Goal: Information Seeking & Learning: Check status

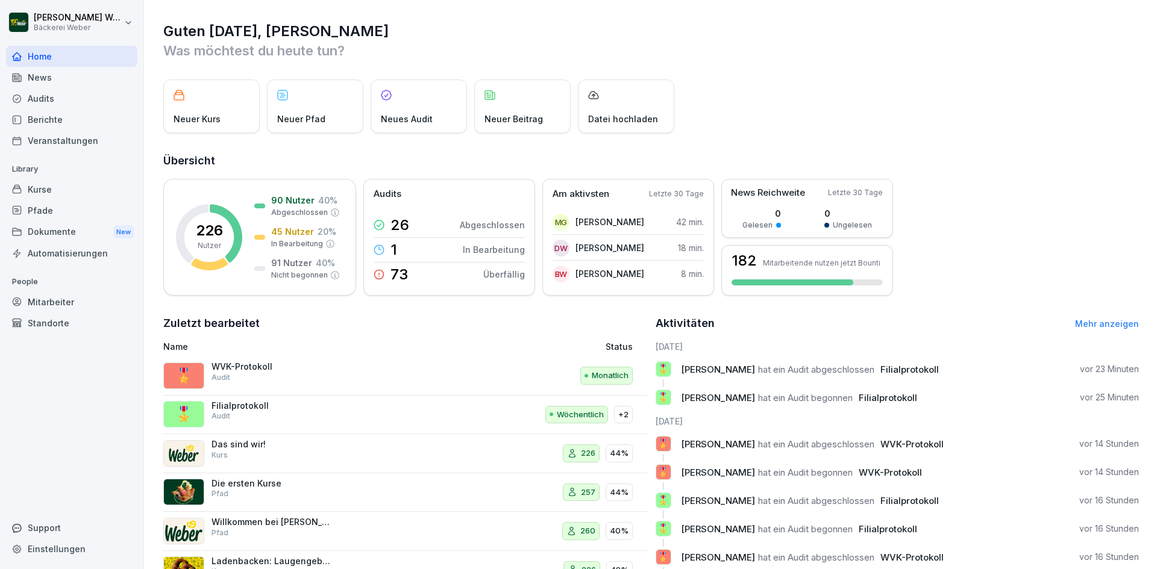
click at [74, 96] on div "Audits" at bounding box center [71, 98] width 131 height 21
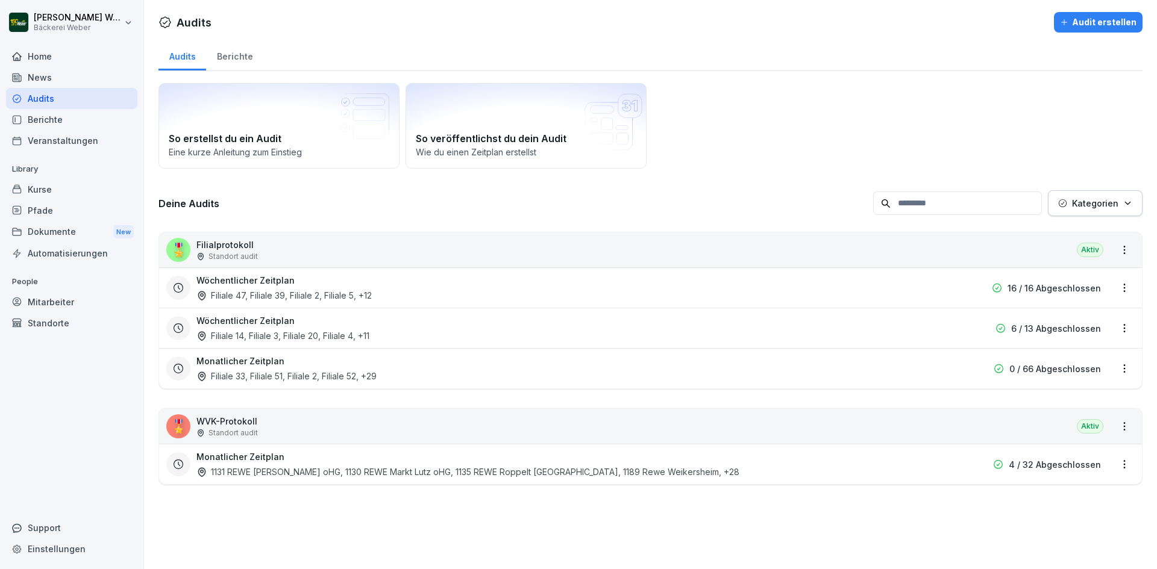
click at [422, 333] on div "Wöchentlicher Zeitplan Filiale 14, Filiale 3, Filiale 20, Filiale 4 , +11" at bounding box center [573, 329] width 754 height 28
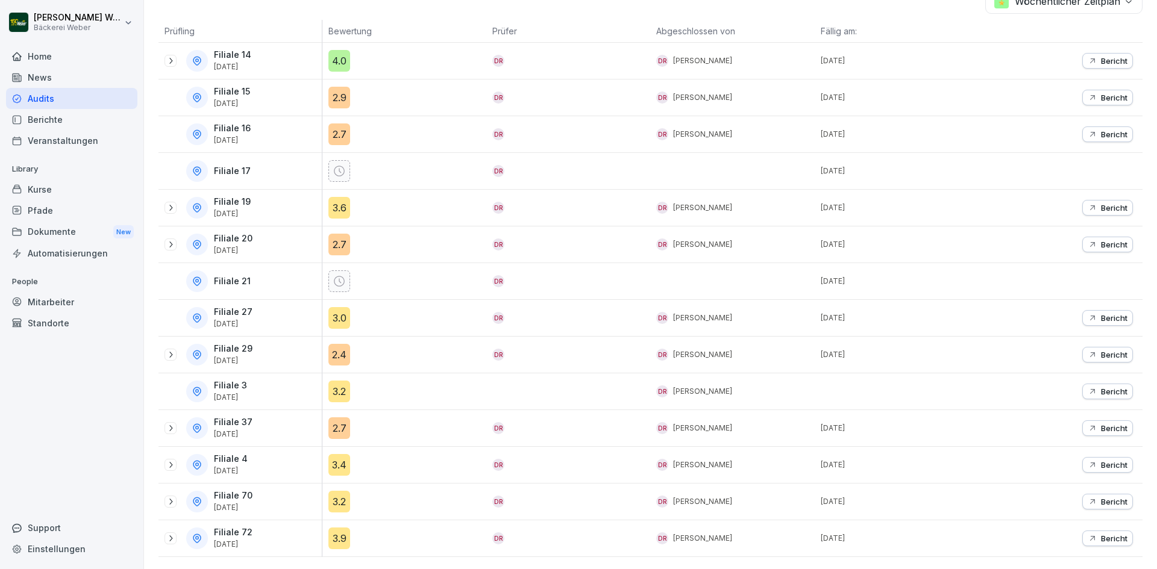
scroll to position [223, 0]
click at [338, 454] on div "3.4" at bounding box center [339, 465] width 22 height 22
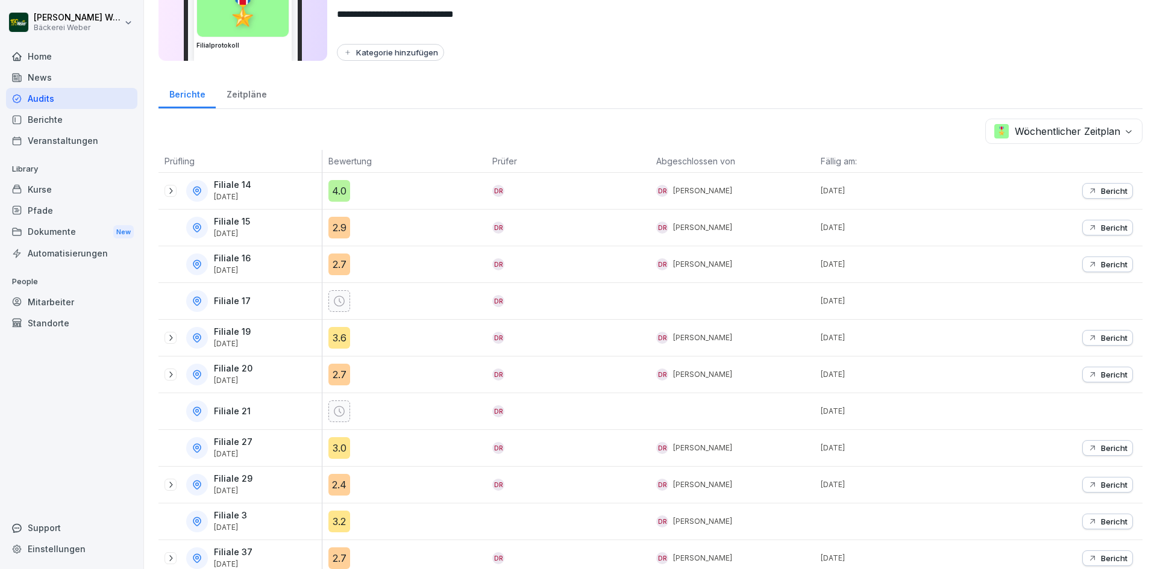
scroll to position [223, 0]
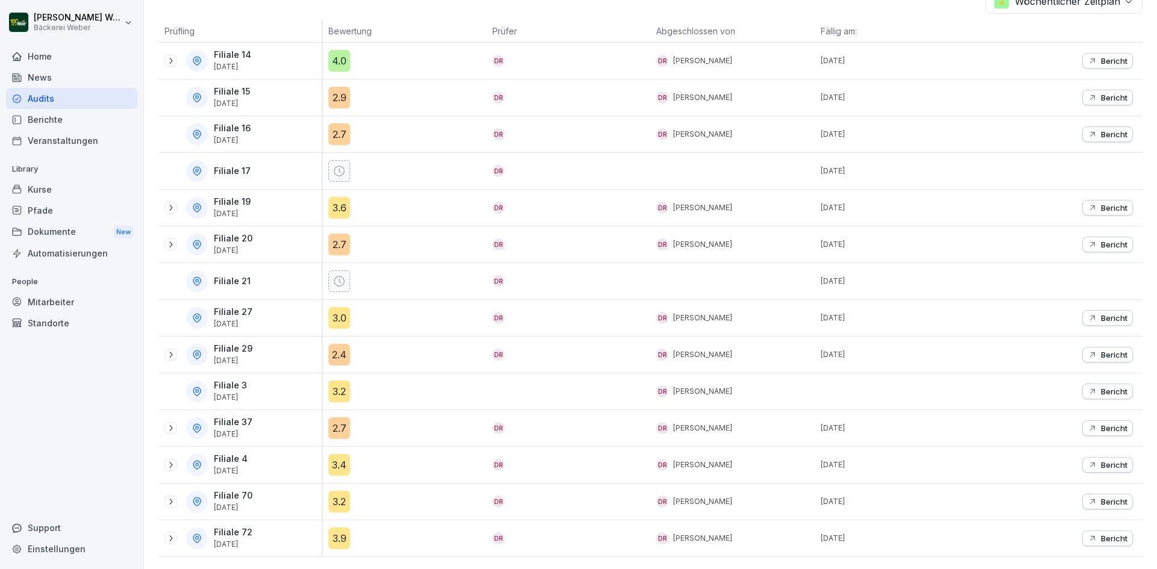
click at [339, 307] on div "3.0" at bounding box center [339, 318] width 22 height 22
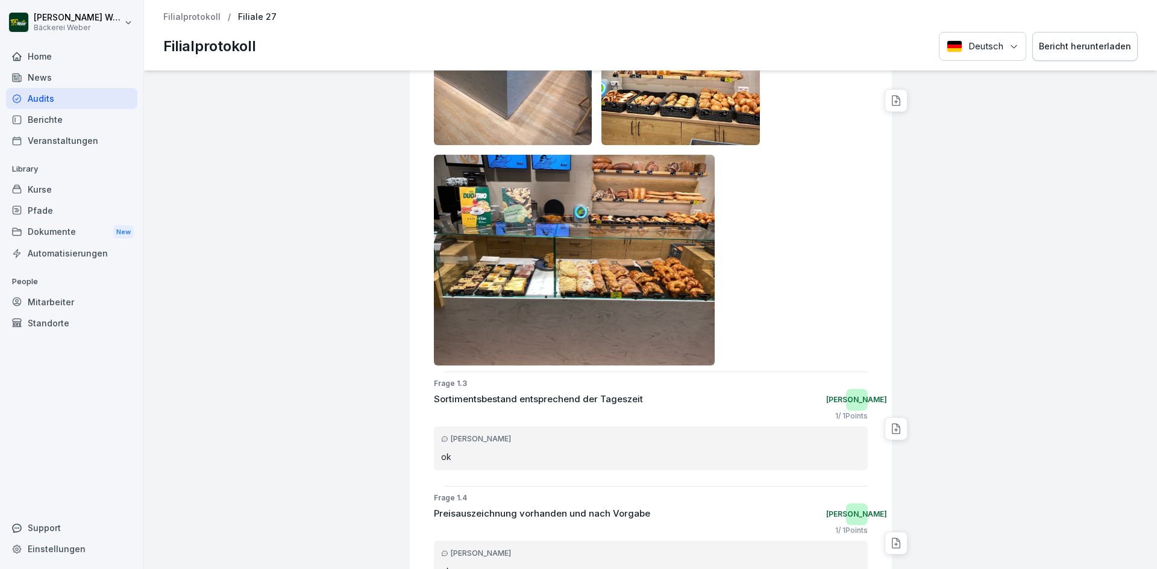
scroll to position [365, 0]
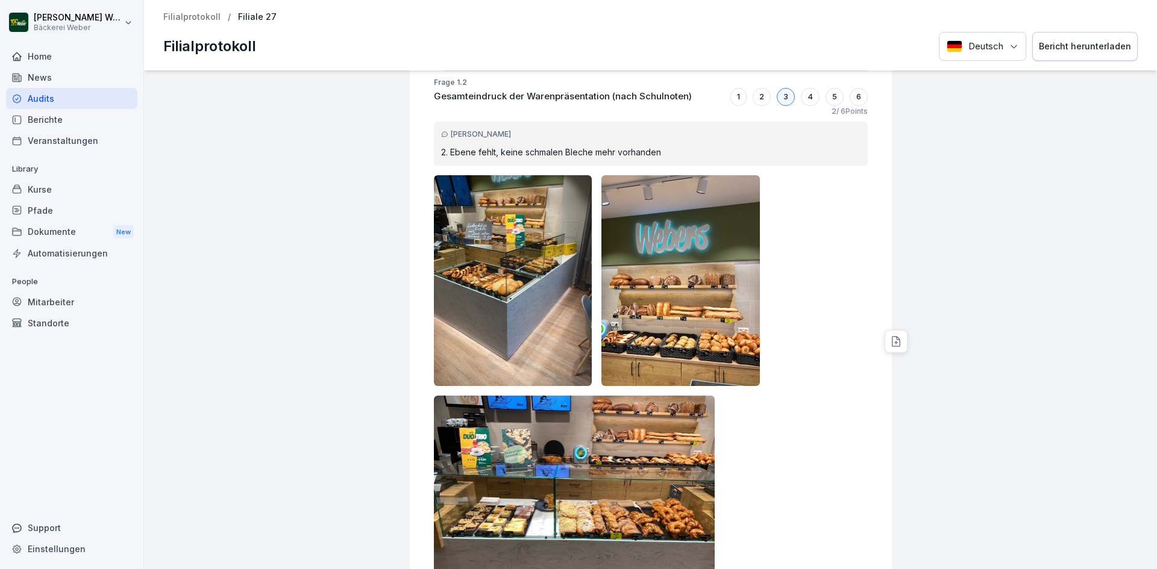
click at [501, 234] on img at bounding box center [513, 280] width 158 height 211
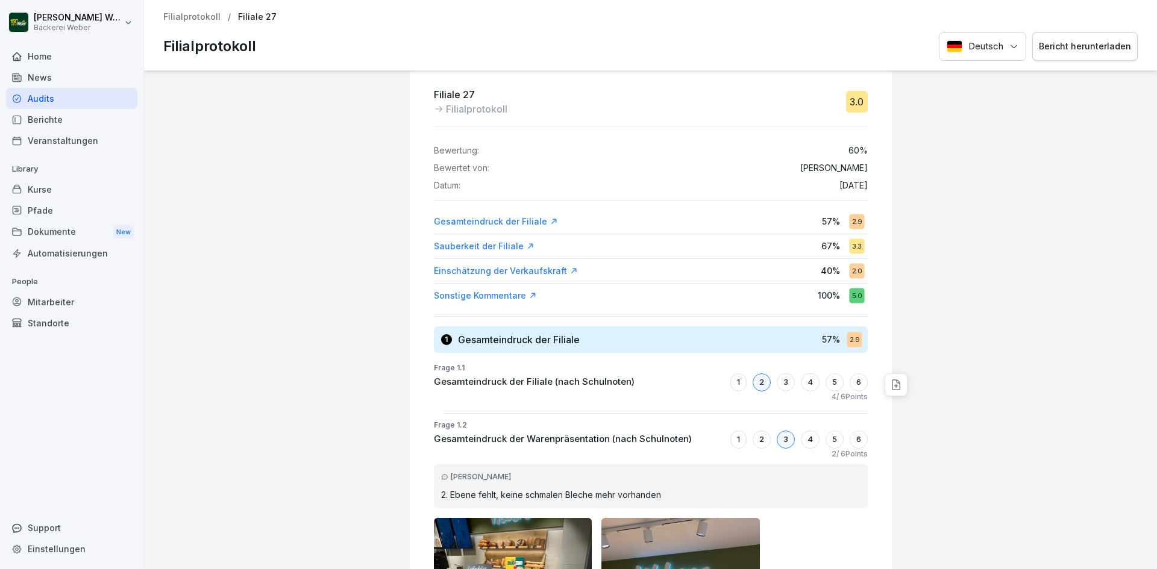
scroll to position [0, 0]
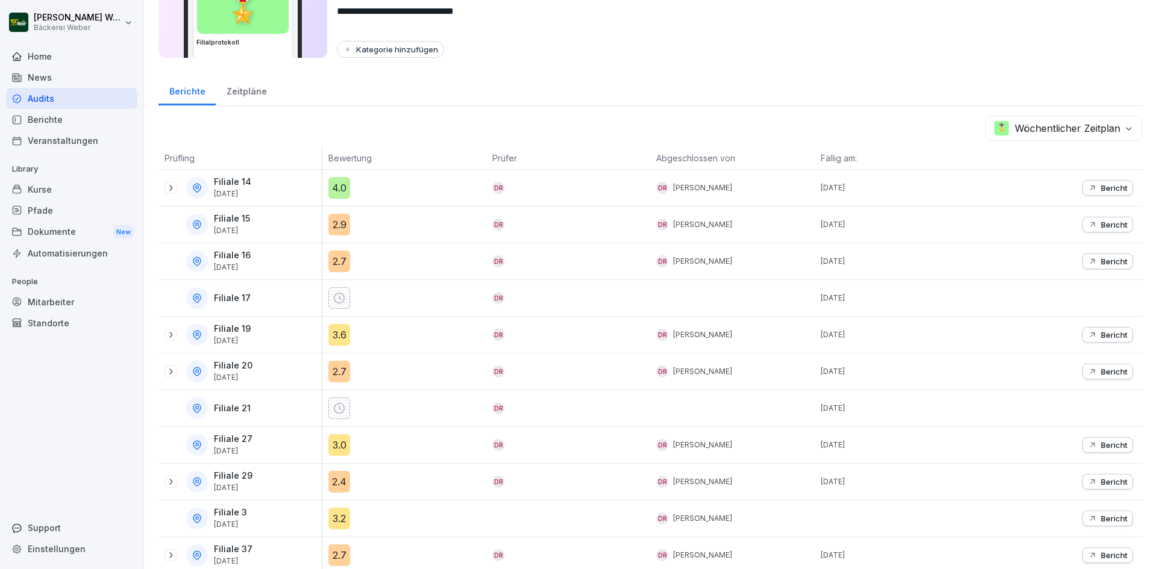
scroll to position [223, 0]
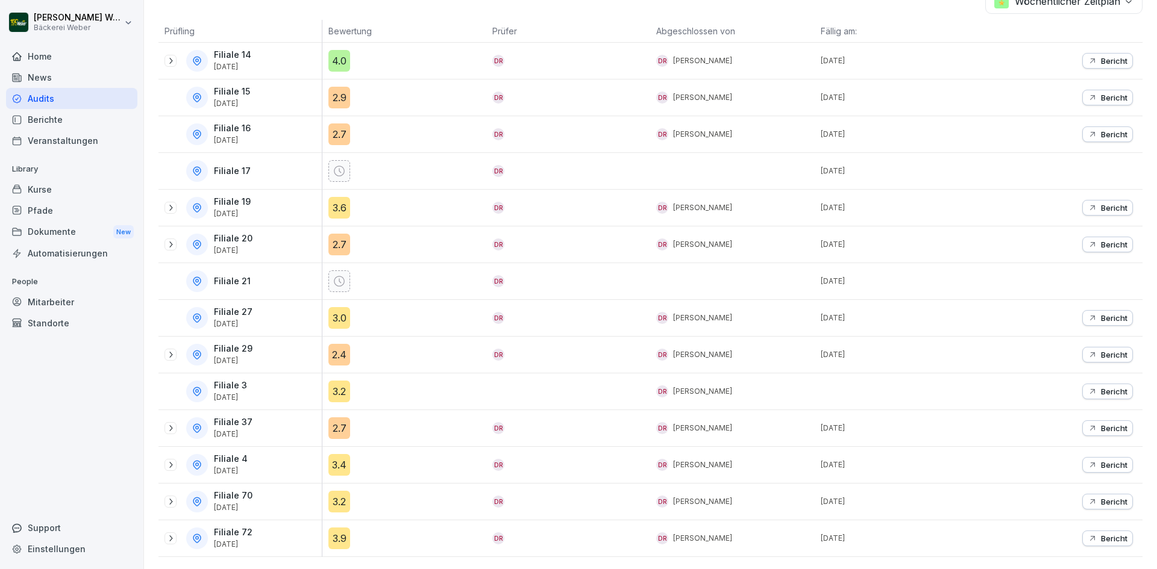
click at [339, 532] on div "3.9" at bounding box center [339, 539] width 22 height 22
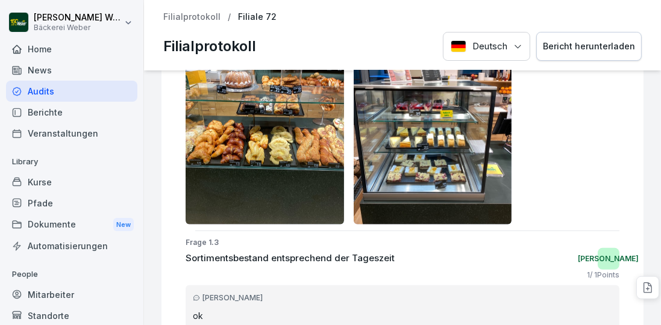
scroll to position [693, 0]
drag, startPoint x: 389, startPoint y: 215, endPoint x: 548, endPoint y: 174, distance: 163.8
click at [548, 174] on div at bounding box center [403, 8] width 434 height 431
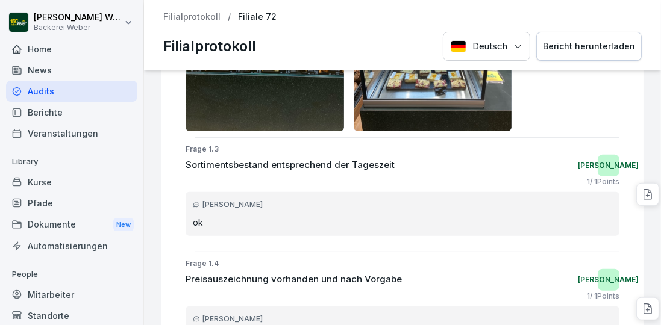
scroll to position [796, 0]
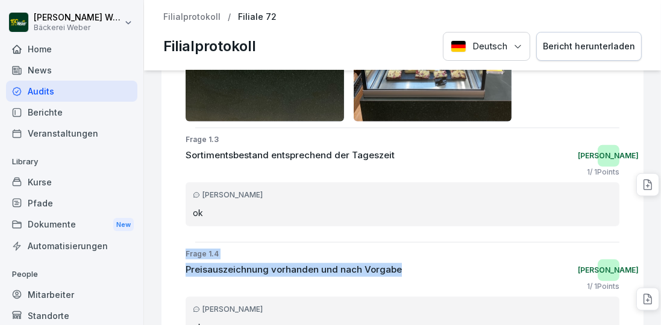
drag, startPoint x: 391, startPoint y: 268, endPoint x: 179, endPoint y: 248, distance: 213.0
click at [179, 249] on div "Frage 1.4 Preisauszeichnung vorhanden und nach Vorgabe Ja 1 / 1 Points [PERSON_…" at bounding box center [407, 300] width 472 height 102
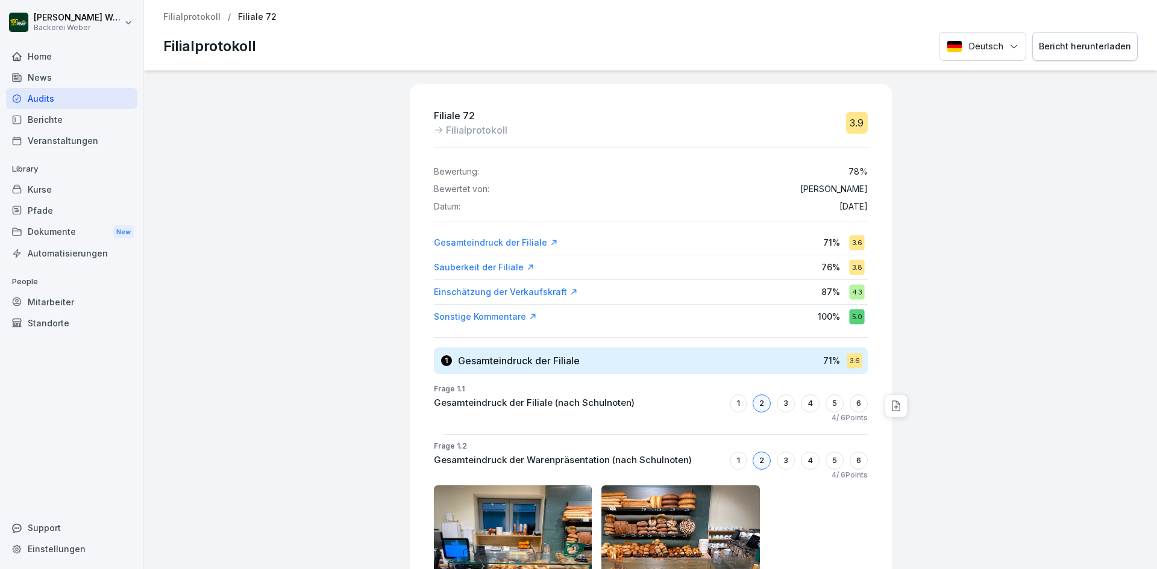
scroll to position [0, 0]
click at [77, 90] on div "Audits" at bounding box center [71, 98] width 131 height 21
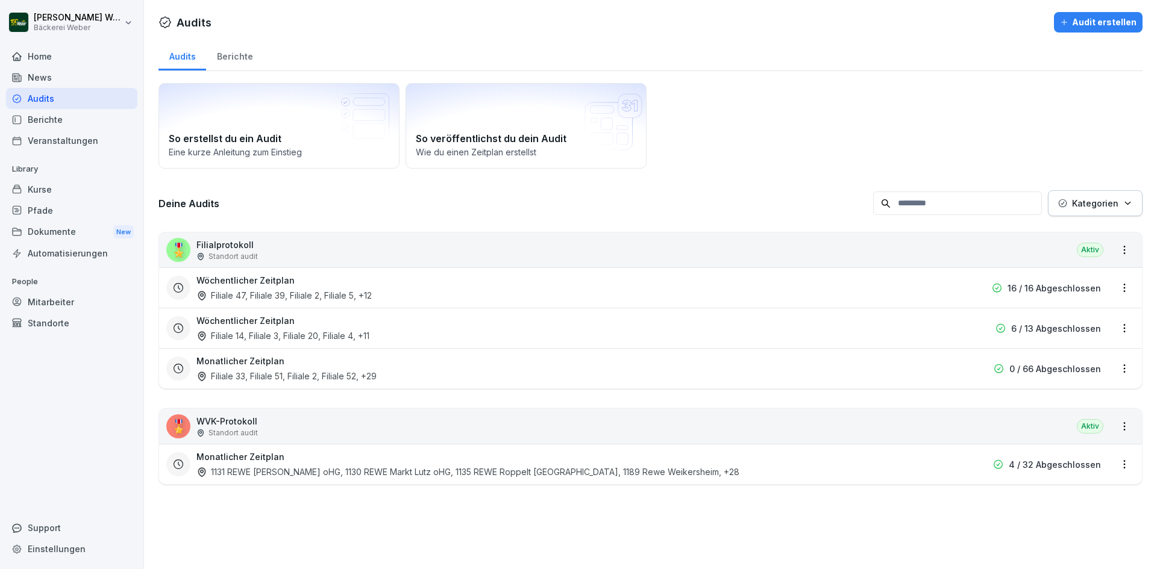
click at [274, 318] on h3 "Wöchentlicher Zeitplan" at bounding box center [245, 321] width 98 height 13
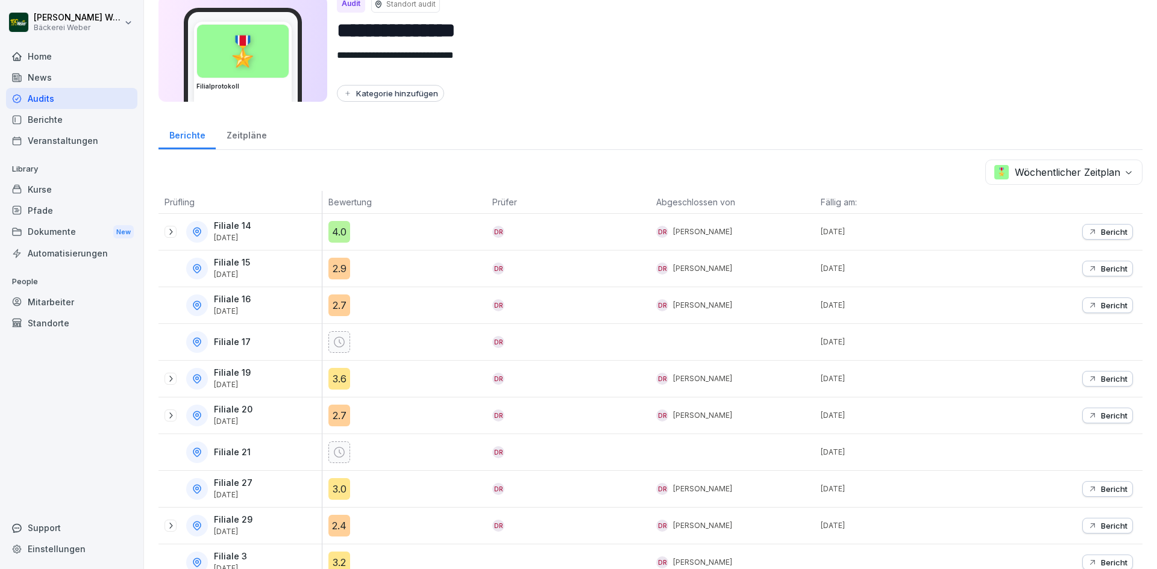
scroll to position [42, 0]
click at [333, 417] on div "2.7" at bounding box center [339, 417] width 22 height 22
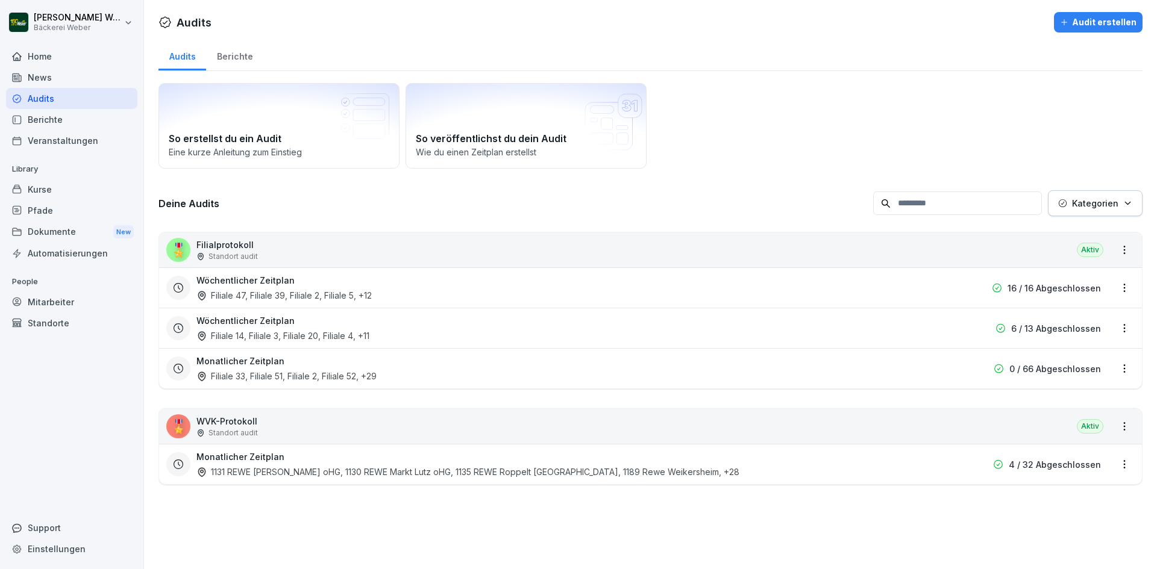
click at [269, 289] on div "Wöchentlicher Zeitplan Filiale 47, Filiale 39, Filiale 2, Filiale 5 , +12" at bounding box center [573, 288] width 754 height 28
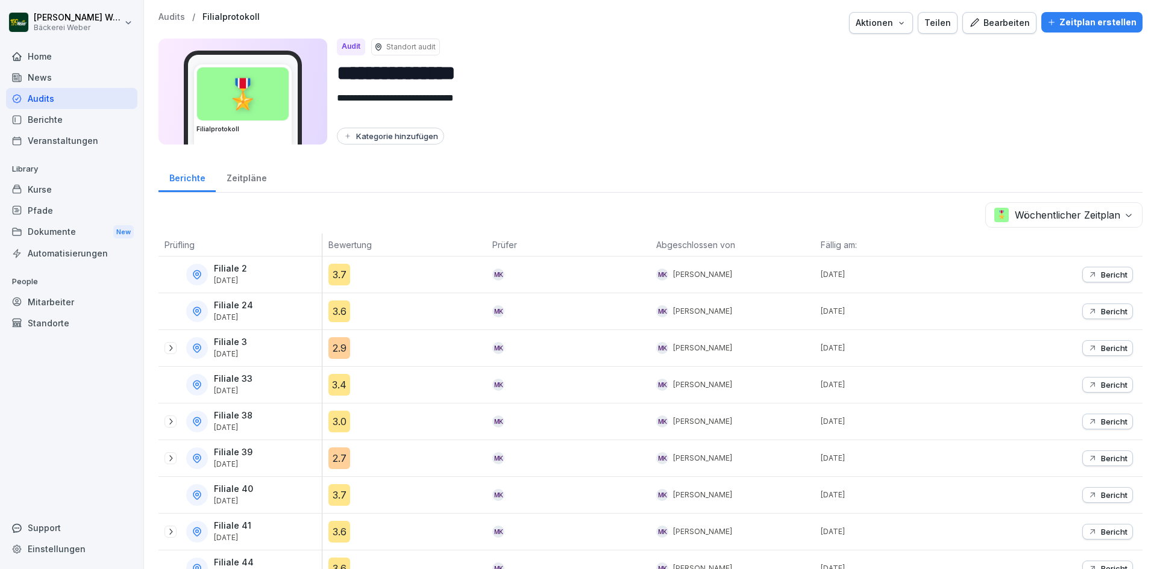
click at [342, 461] on div "2.7" at bounding box center [339, 459] width 22 height 22
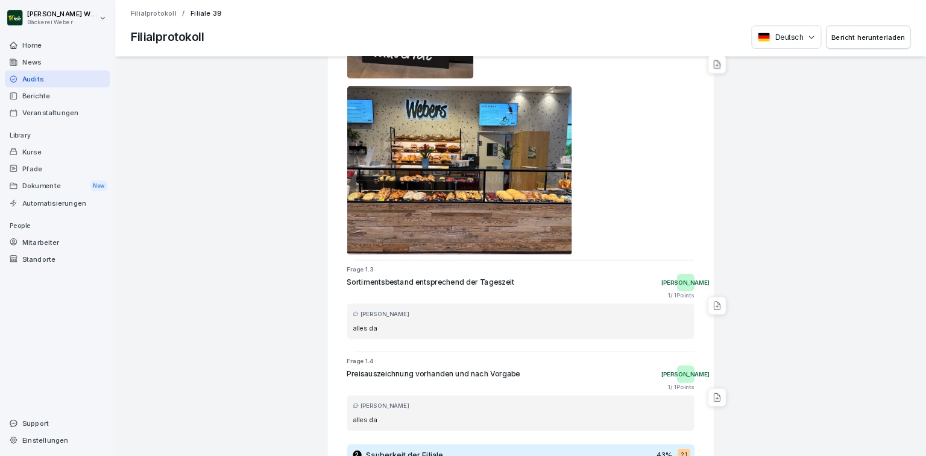
scroll to position [603, 0]
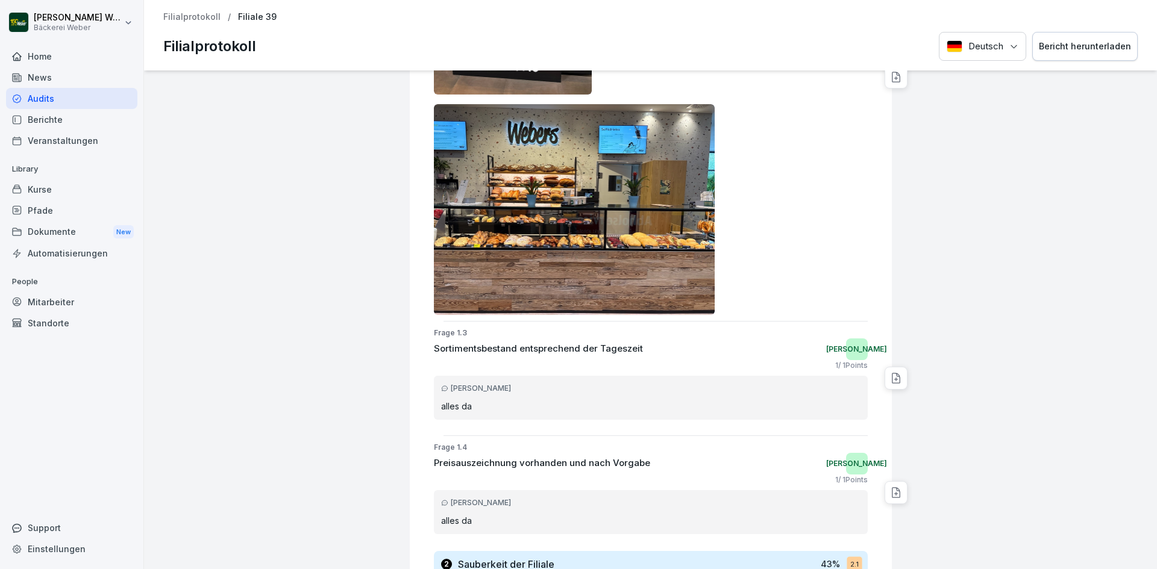
click at [558, 215] on img at bounding box center [574, 209] width 281 height 211
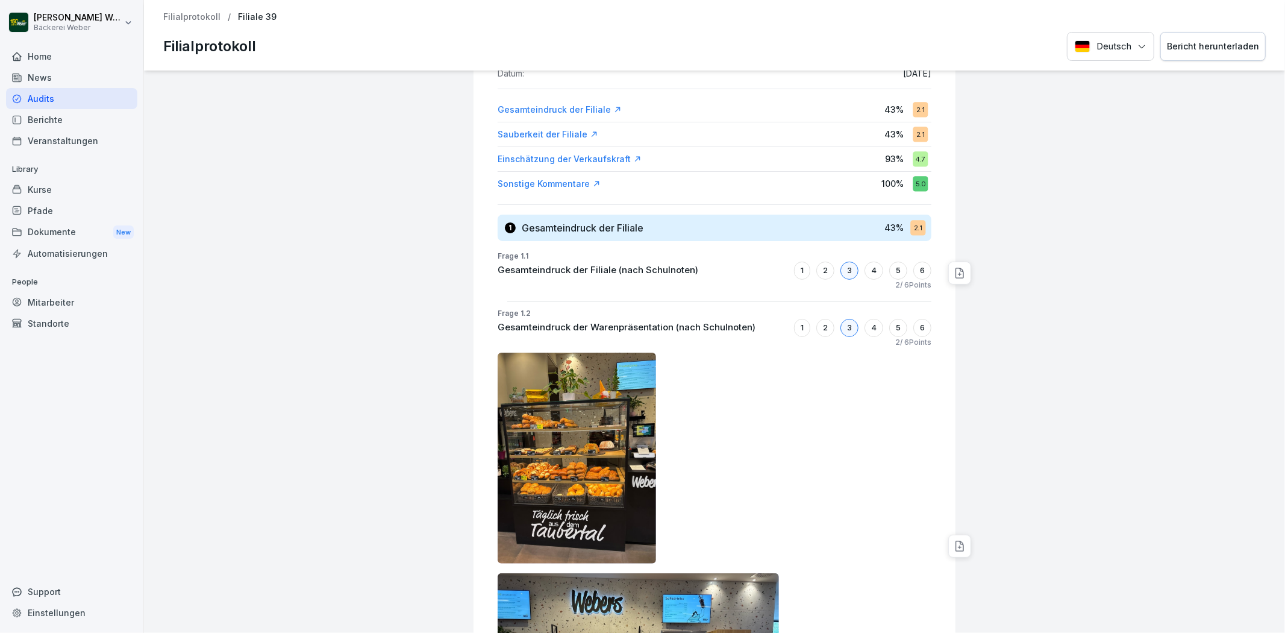
scroll to position [0, 0]
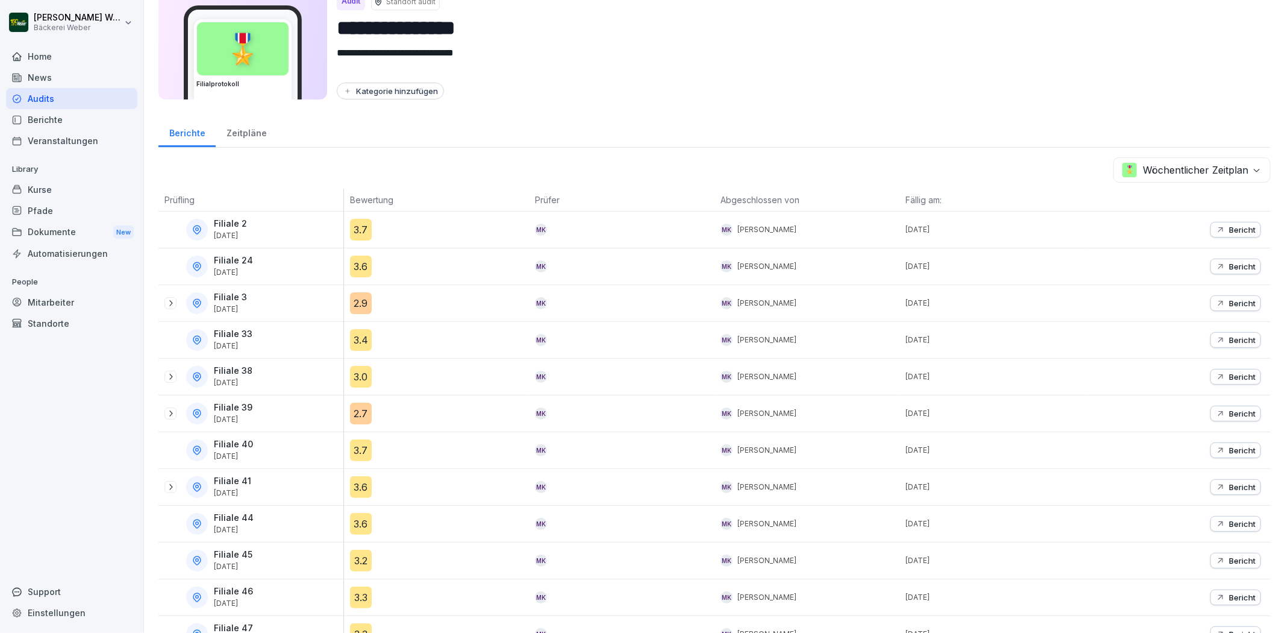
scroll to position [67, 0]
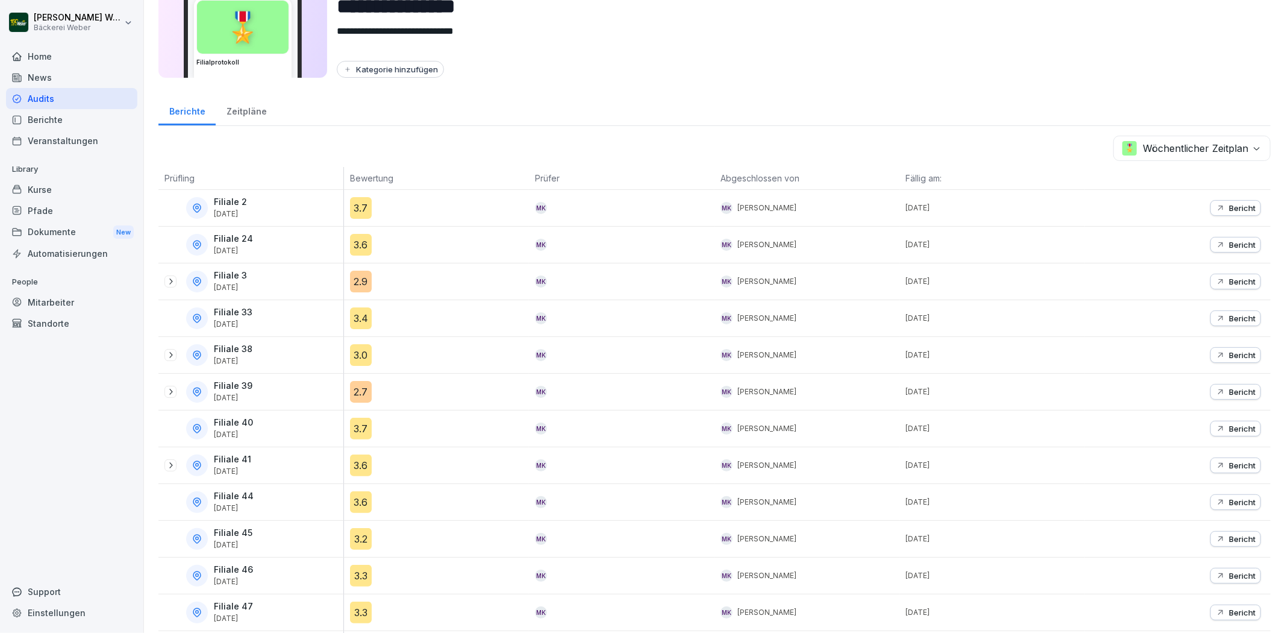
click at [365, 389] on div "2.7" at bounding box center [361, 392] width 22 height 22
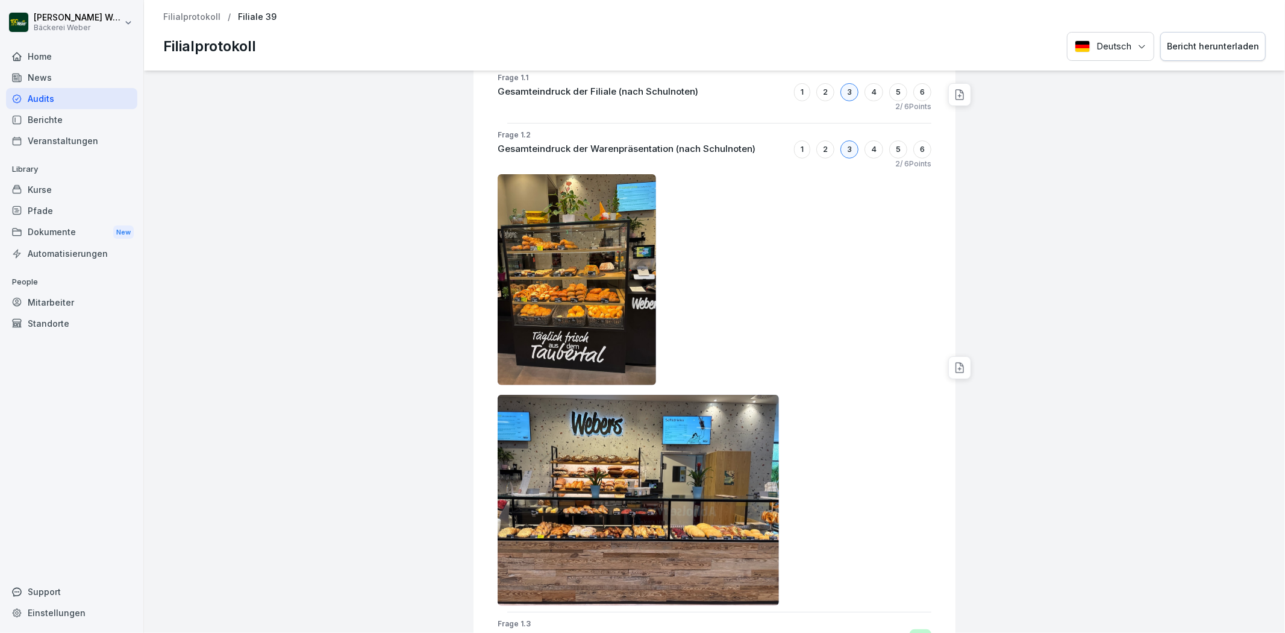
scroll to position [334, 0]
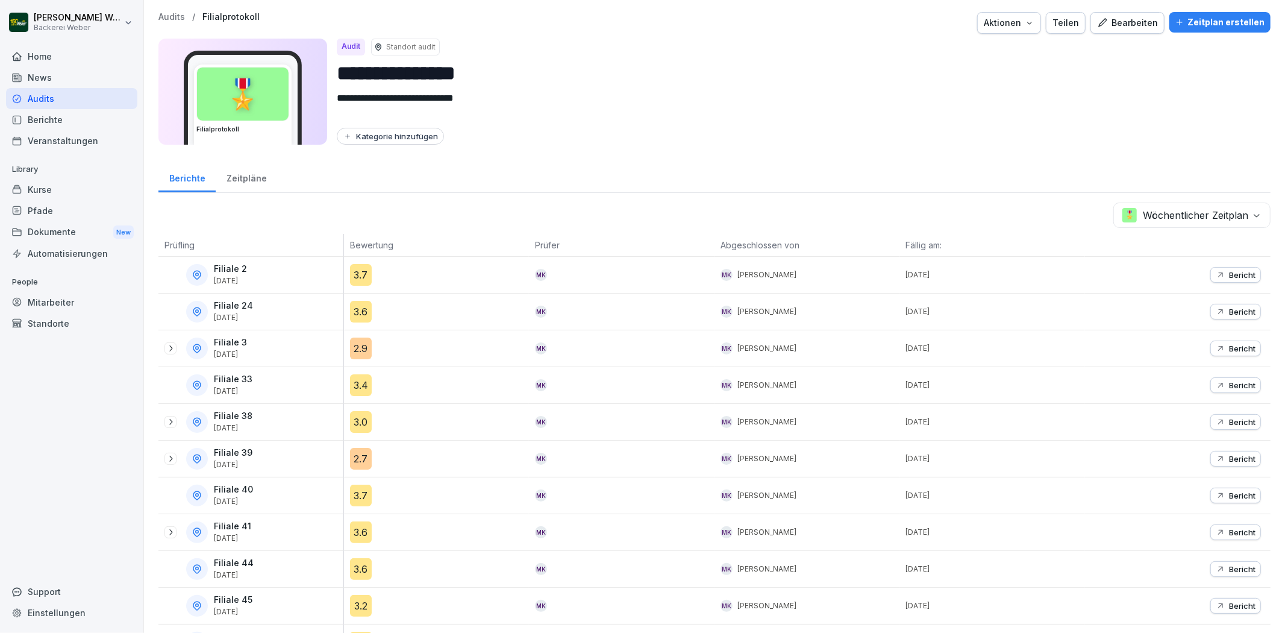
click at [357, 420] on div "3.0" at bounding box center [361, 422] width 22 height 22
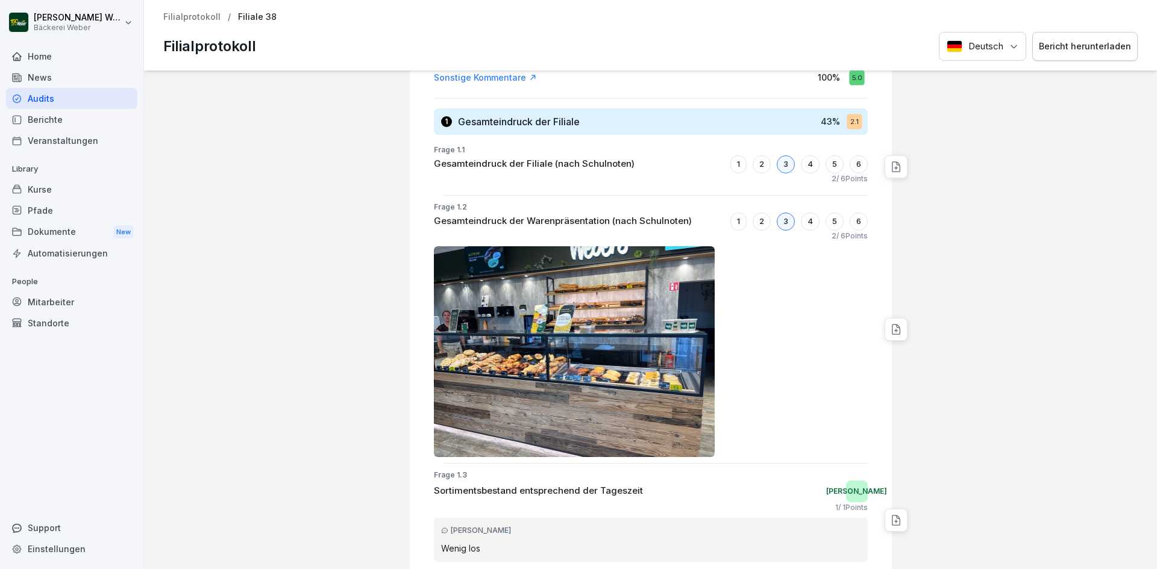
scroll to position [157, 0]
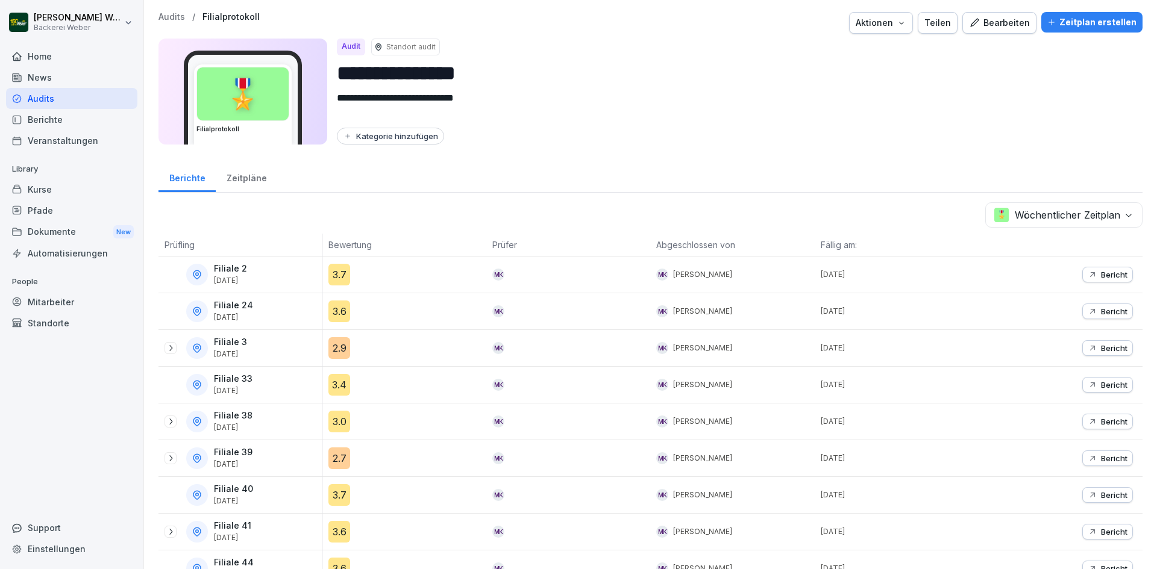
click at [341, 350] on div "2.9" at bounding box center [339, 348] width 22 height 22
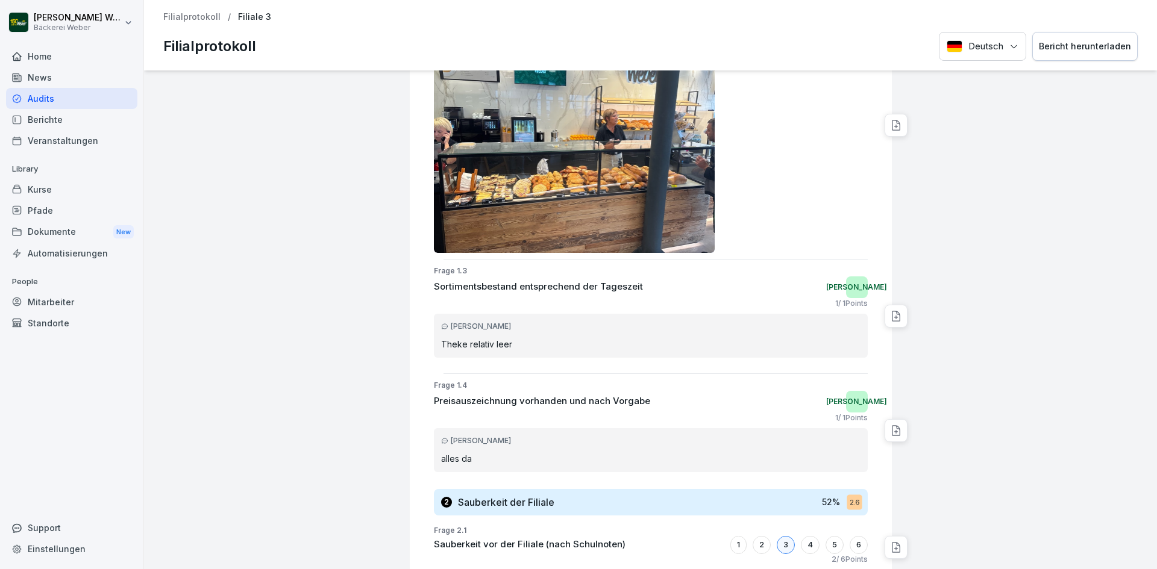
scroll to position [482, 0]
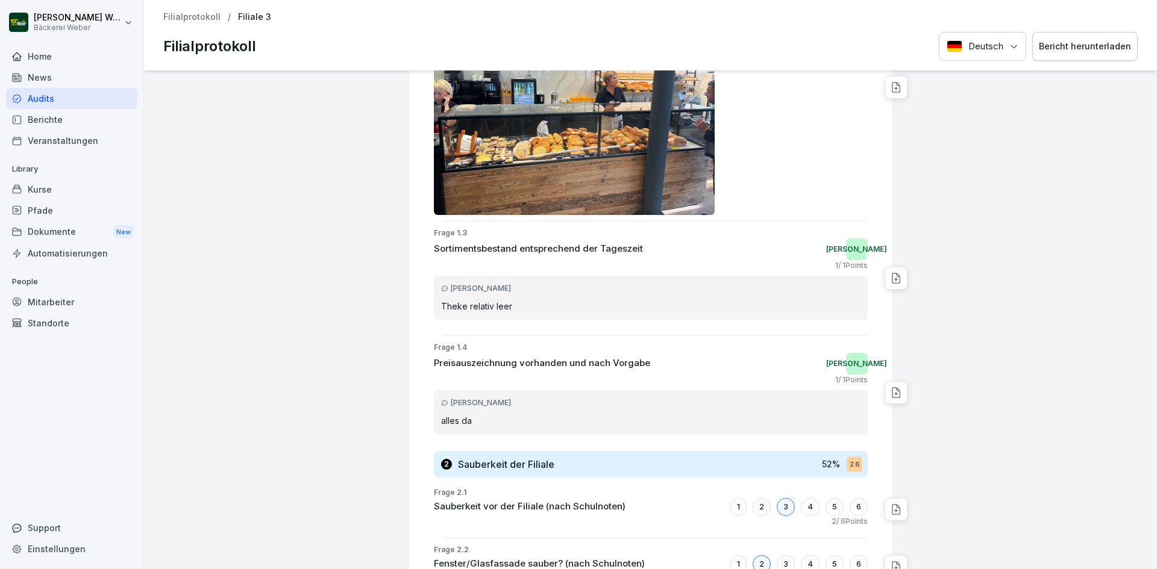
click at [512, 140] on img at bounding box center [574, 109] width 281 height 211
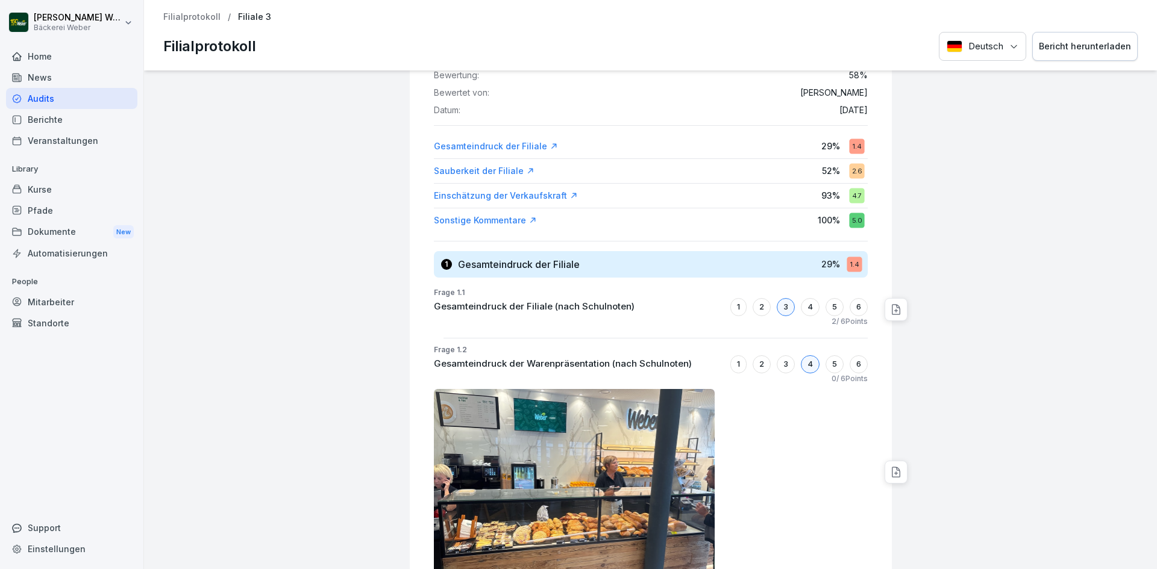
scroll to position [0, 0]
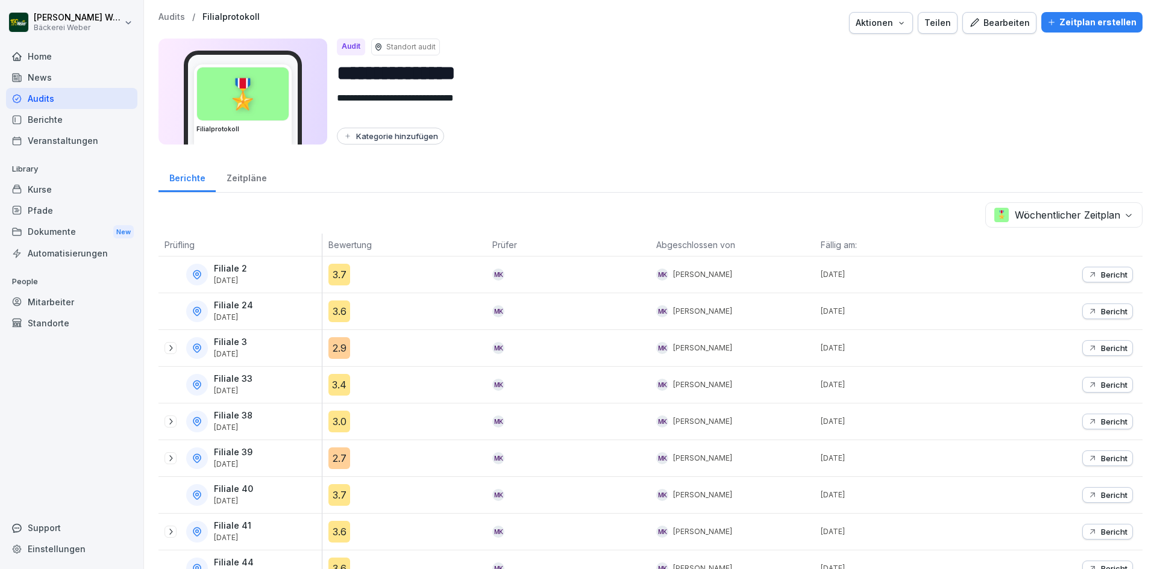
click at [168, 350] on icon at bounding box center [171, 348] width 10 height 10
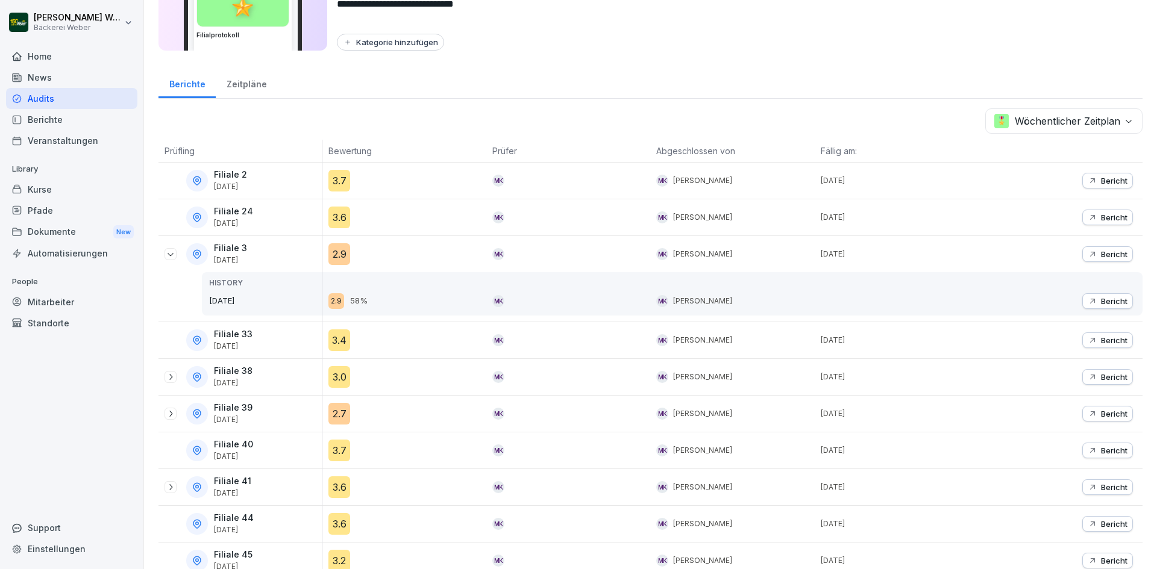
scroll to position [181, 0]
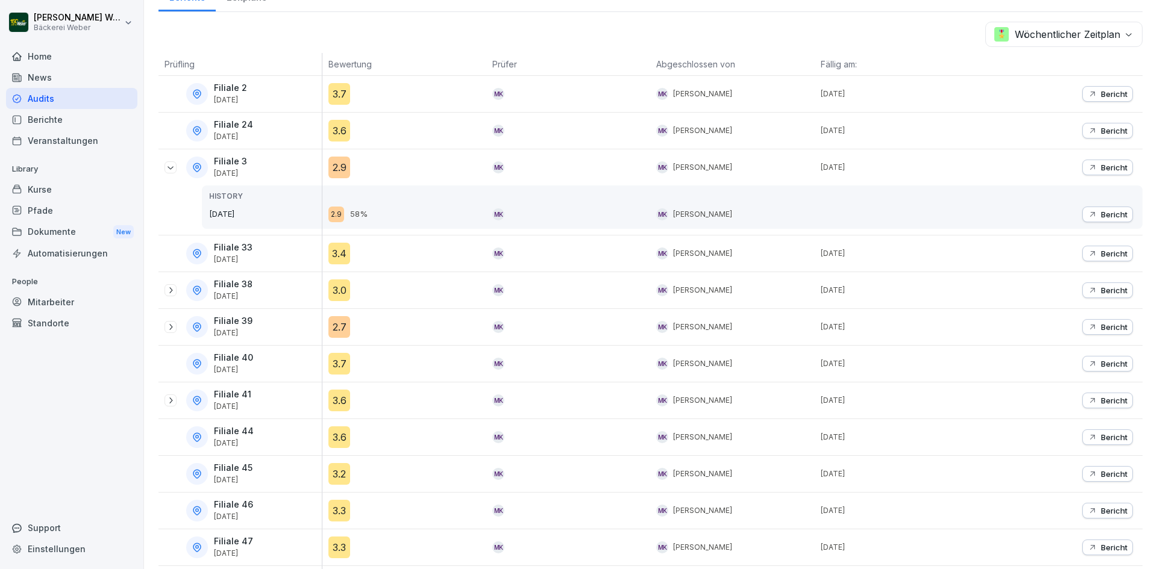
click at [337, 251] on div "3.4" at bounding box center [339, 254] width 22 height 22
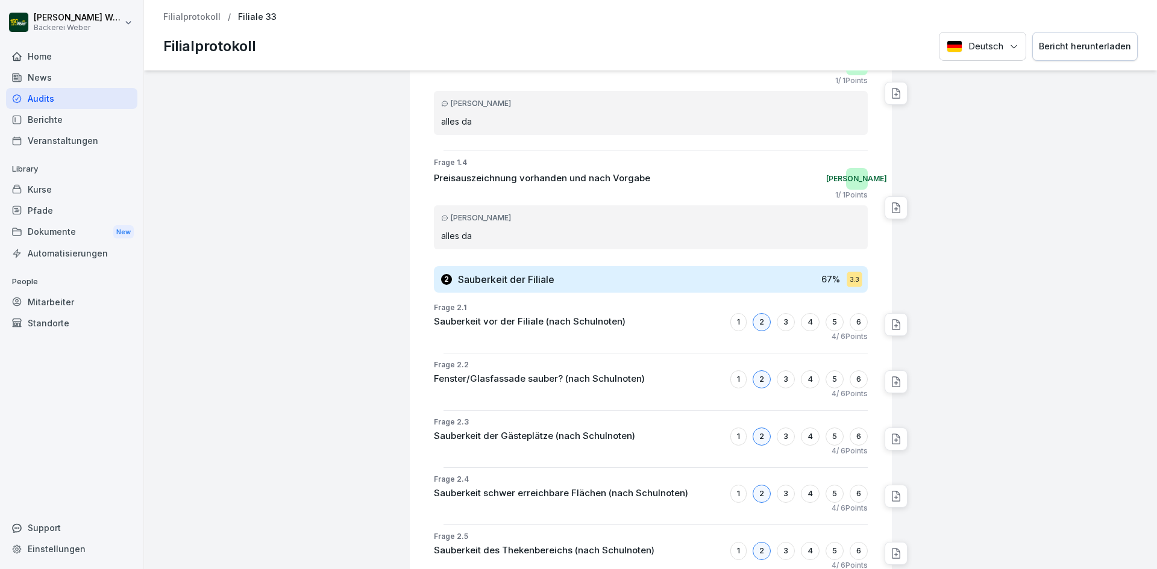
scroll to position [422, 0]
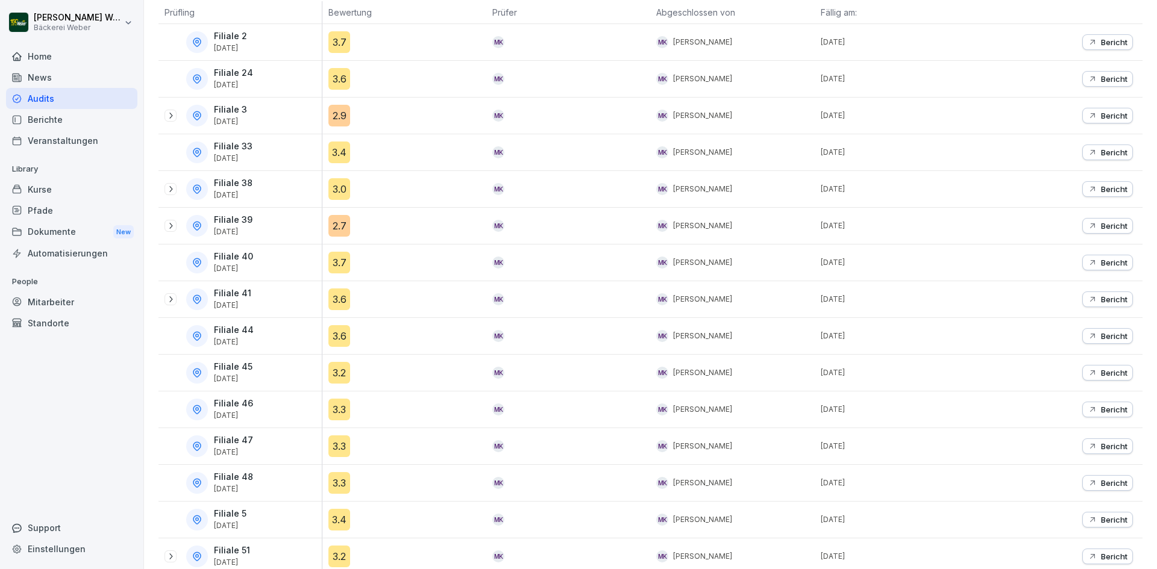
scroll to position [241, 0]
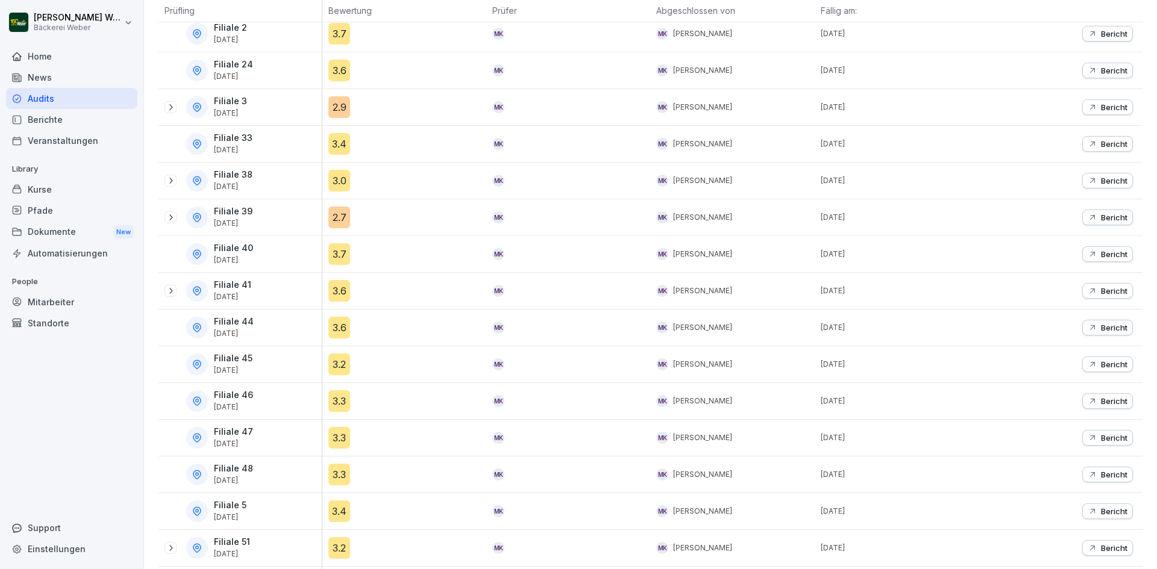
click at [342, 293] on div "3.6" at bounding box center [339, 291] width 22 height 22
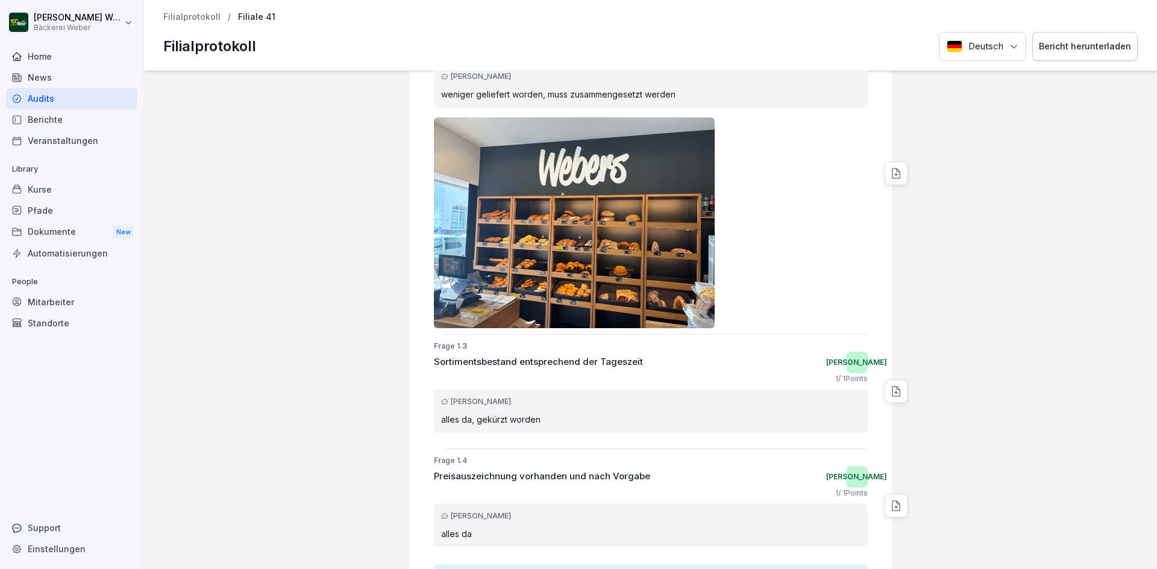
scroll to position [452, 0]
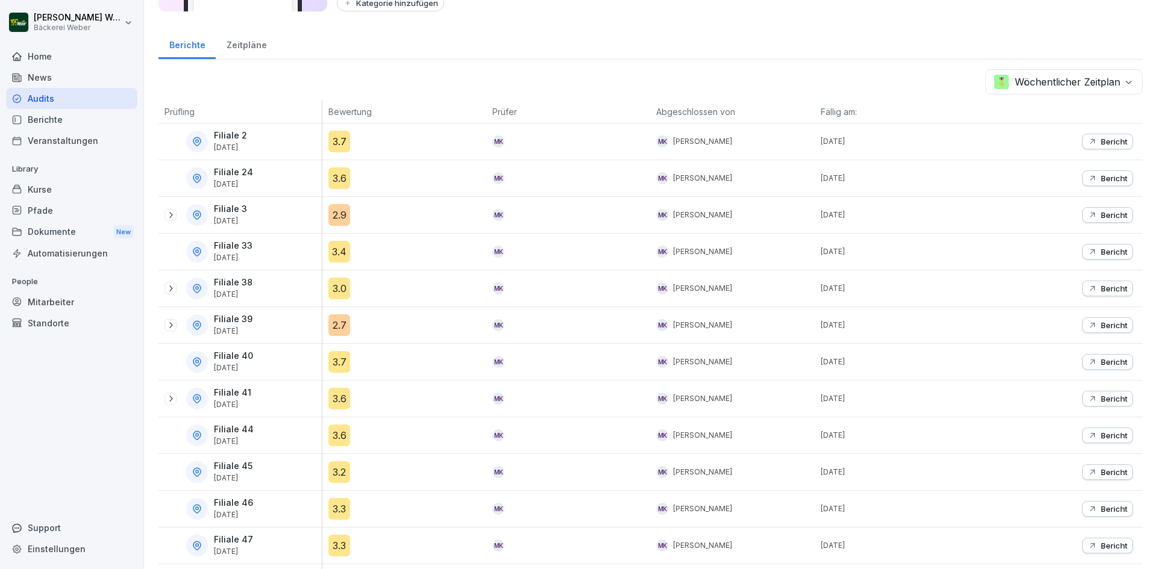
scroll to position [181, 0]
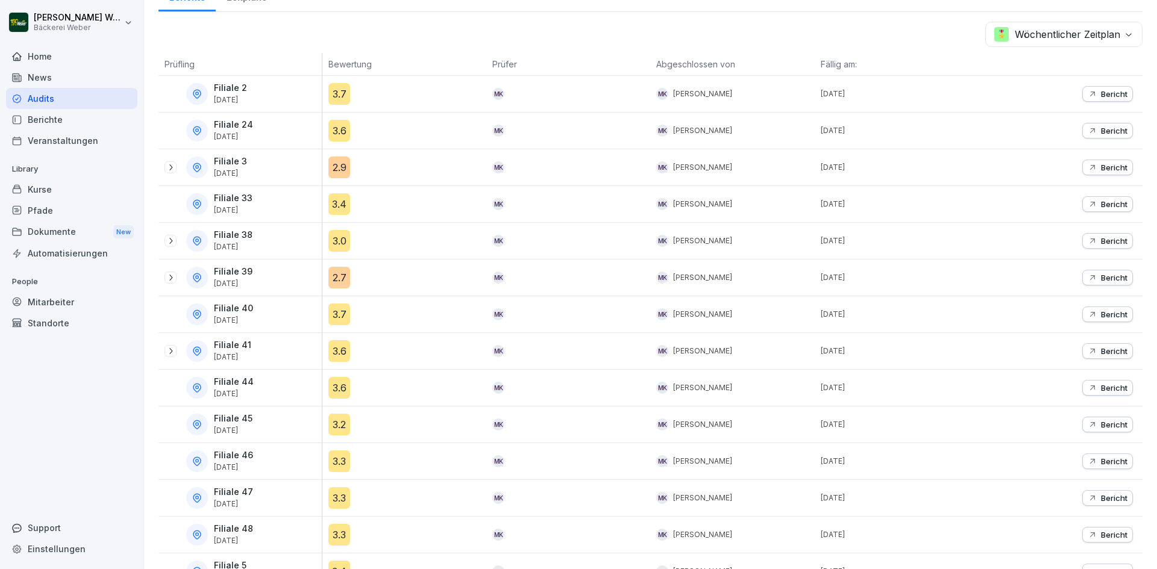
click at [331, 133] on div "3.6" at bounding box center [339, 131] width 22 height 22
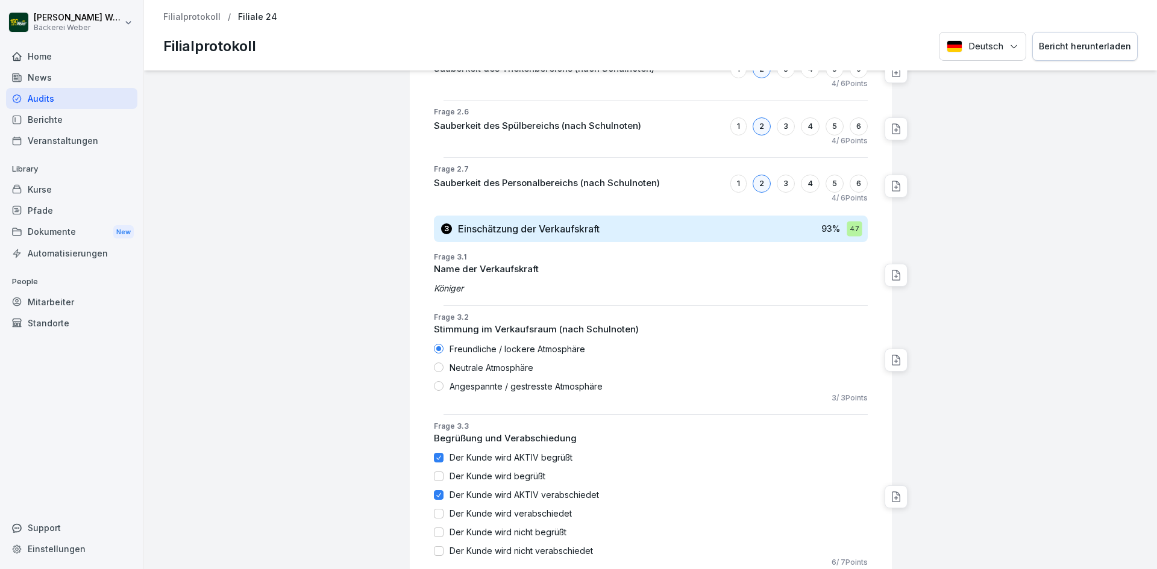
scroll to position [1145, 0]
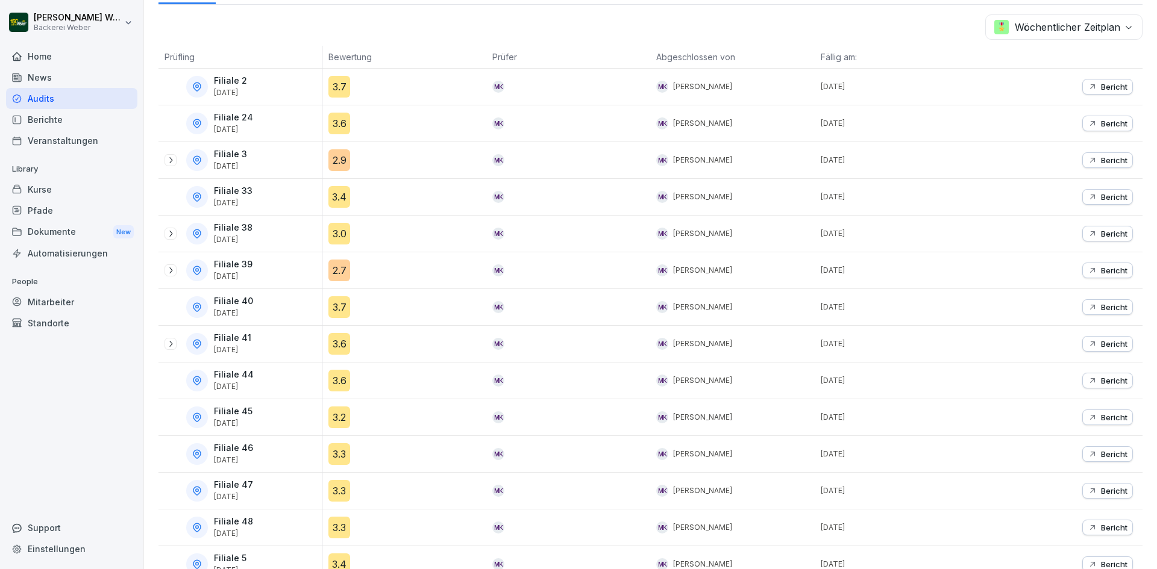
scroll to position [296, 0]
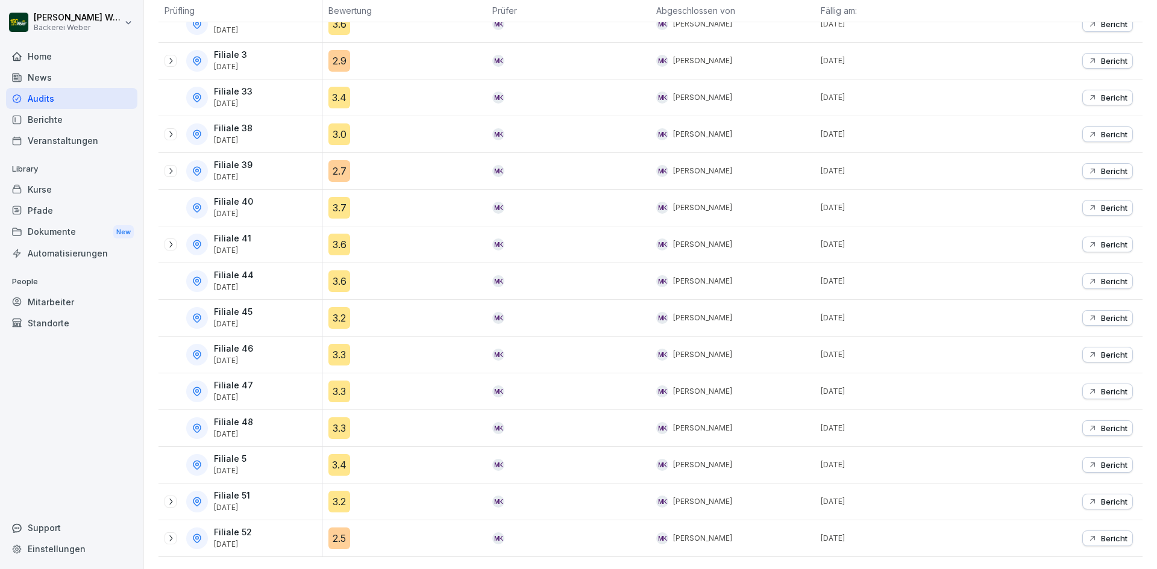
click at [337, 528] on div "2.5" at bounding box center [339, 539] width 22 height 22
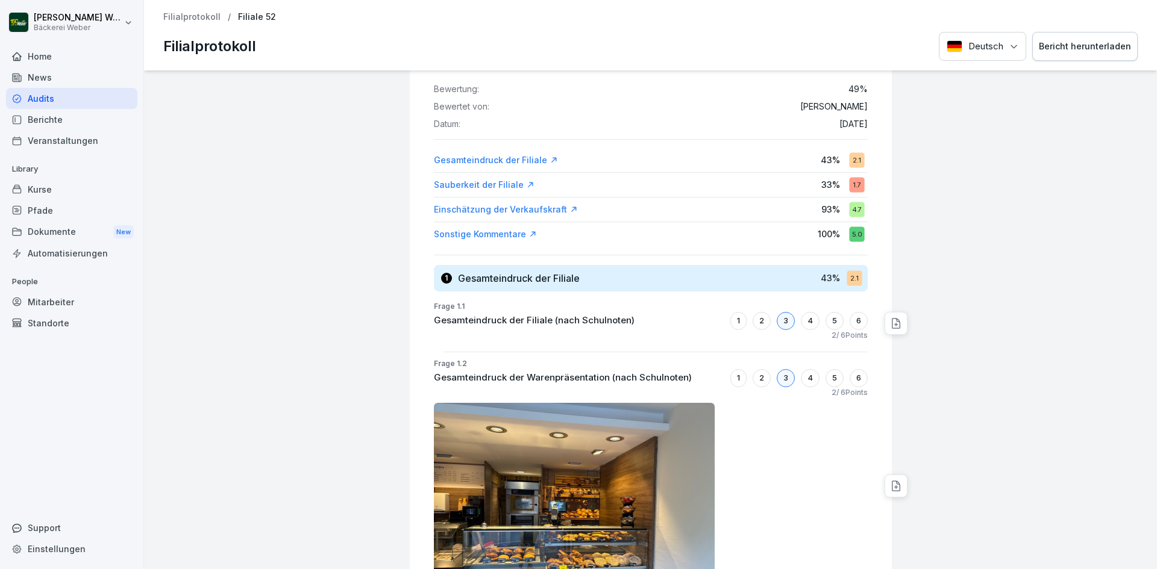
scroll to position [241, 0]
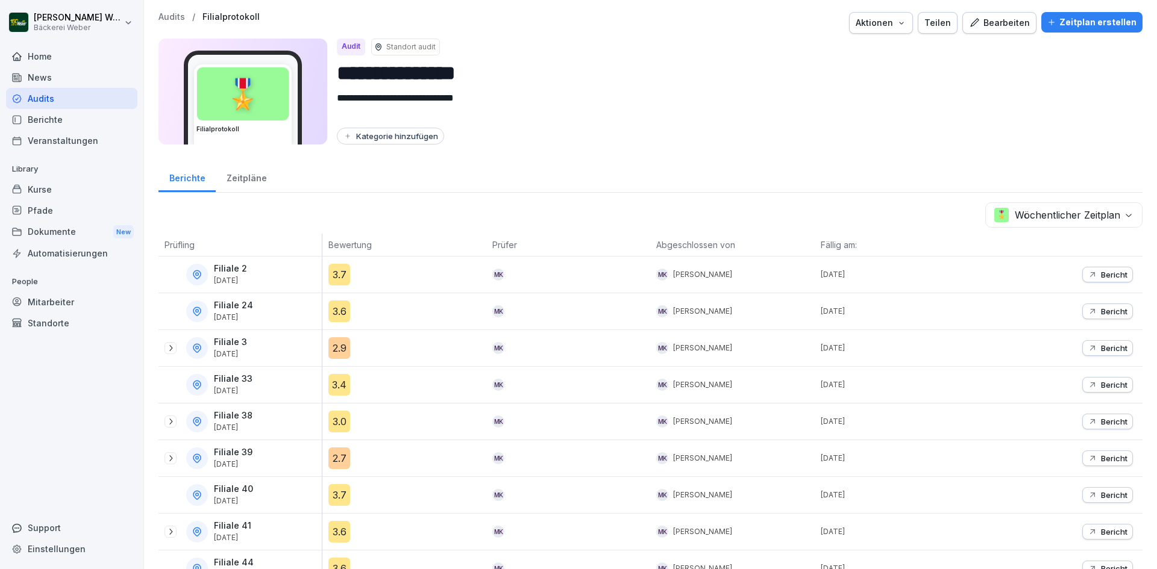
scroll to position [296, 0]
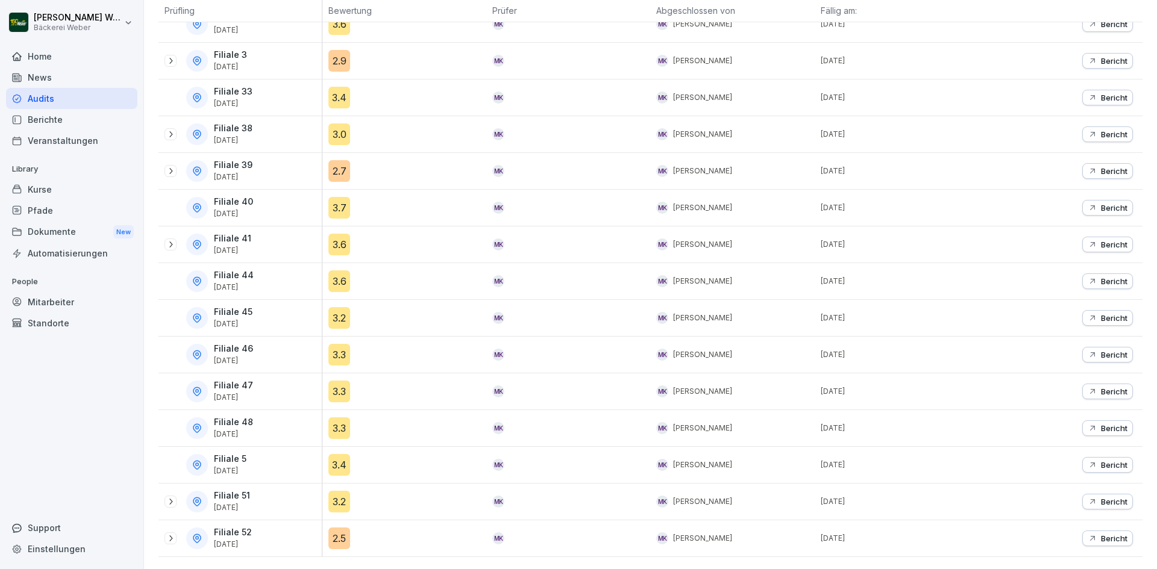
click at [338, 493] on div "3.2" at bounding box center [339, 502] width 22 height 22
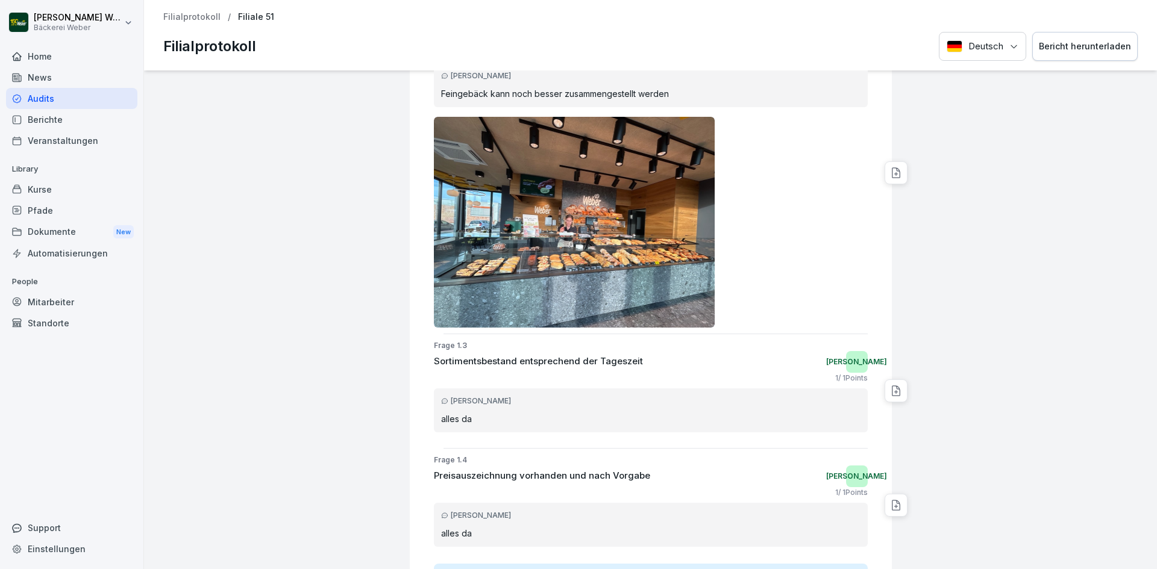
scroll to position [482, 0]
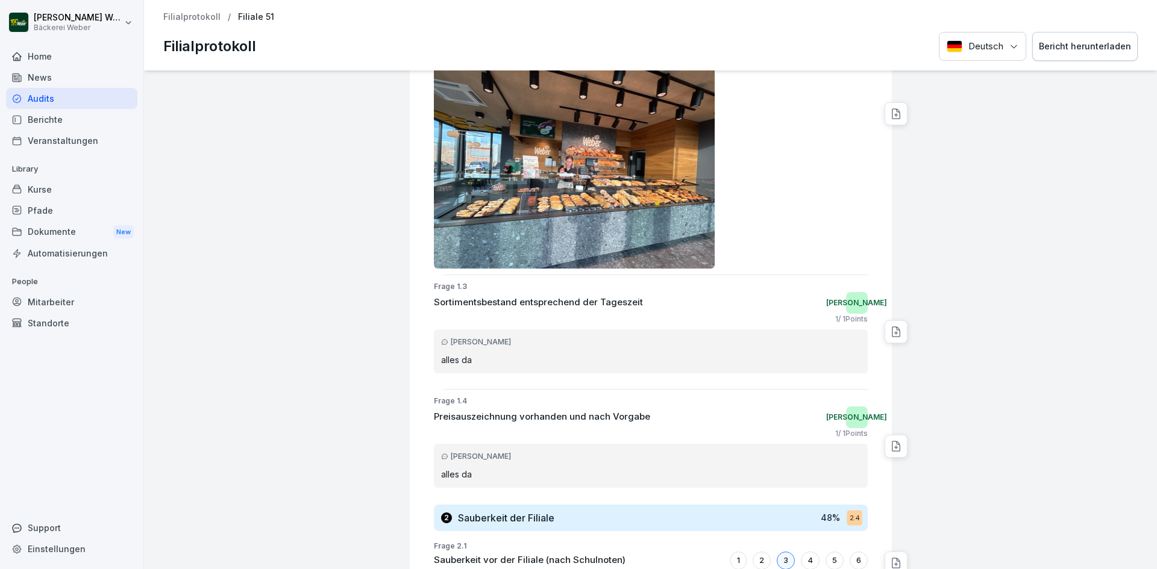
drag, startPoint x: 464, startPoint y: 313, endPoint x: 359, endPoint y: 298, distance: 106.0
click at [359, 298] on div "Filiale 51 Filialprotokoll 3.2 Bewertung: 63 % Bewertet von: [PERSON_NAME] Datu…" at bounding box center [650, 320] width 1013 height 499
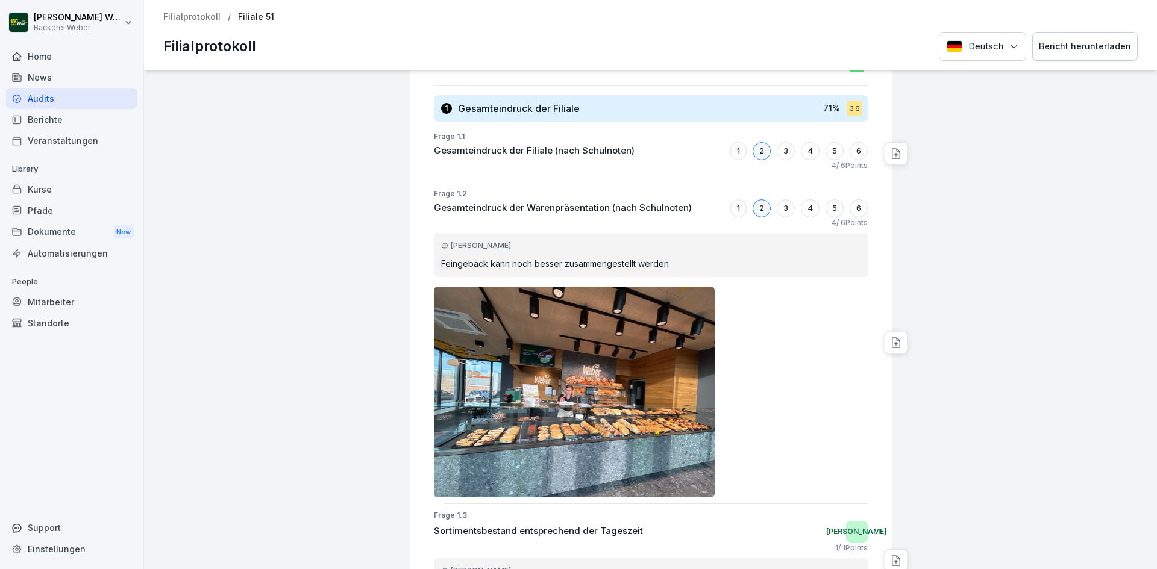
scroll to position [362, 0]
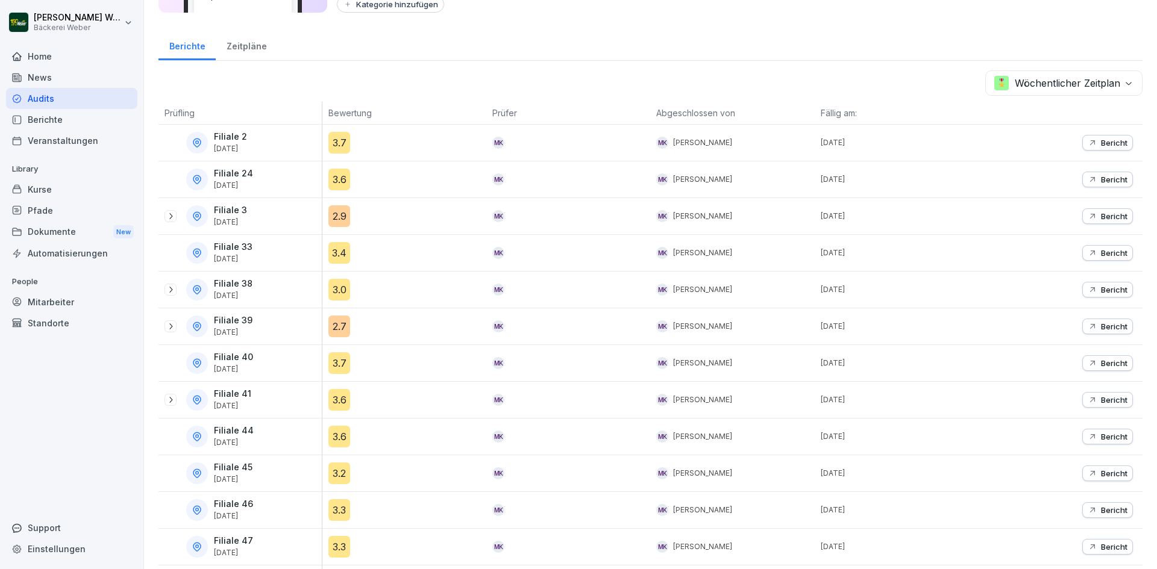
scroll to position [296, 0]
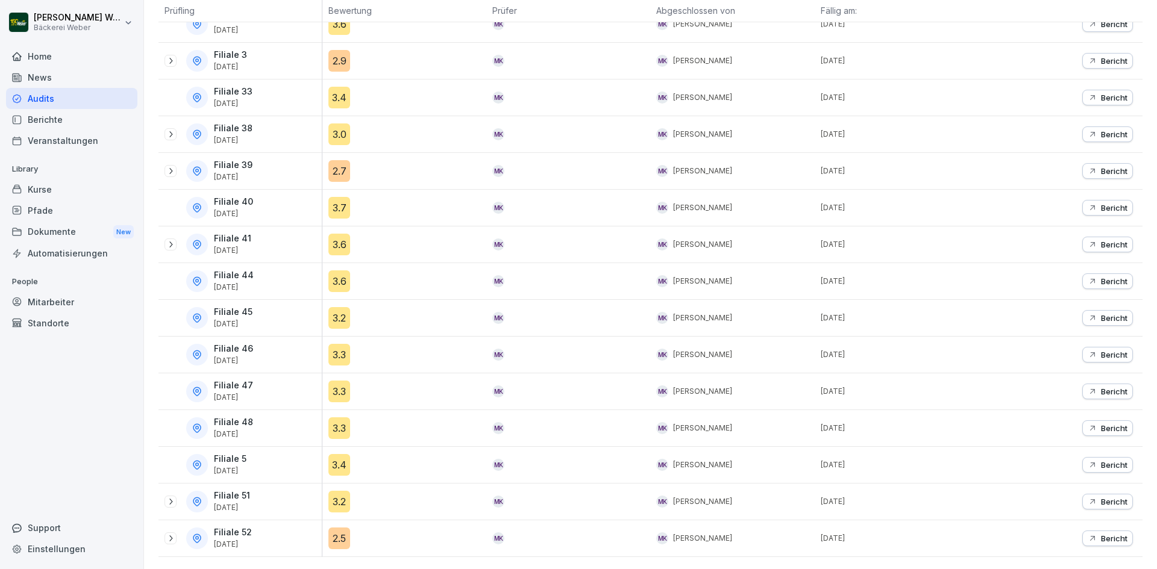
click at [346, 307] on div "3.2" at bounding box center [339, 318] width 22 height 22
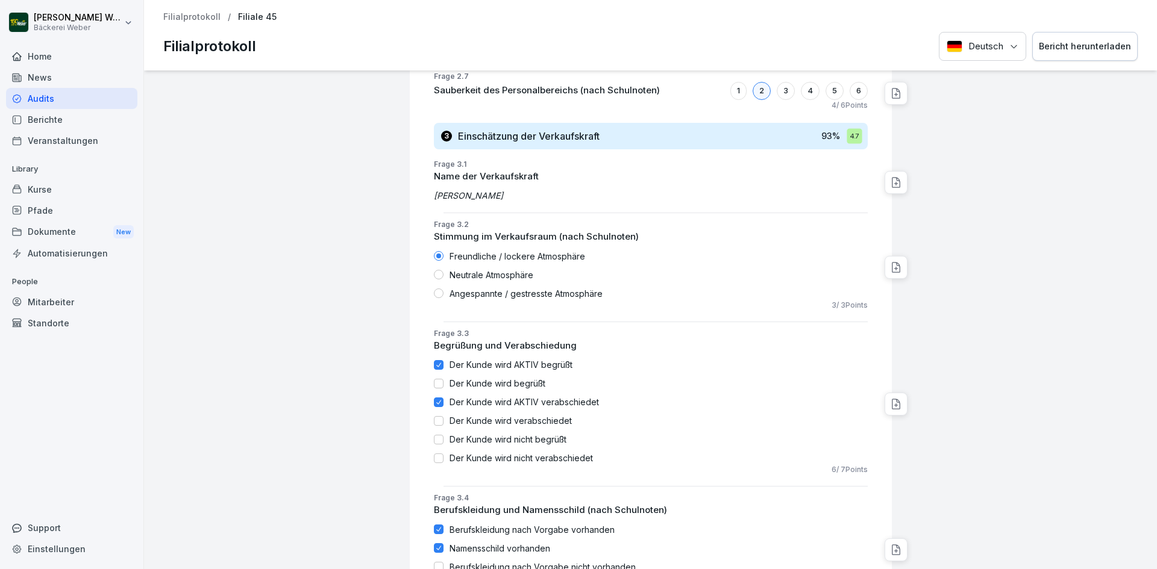
scroll to position [1265, 0]
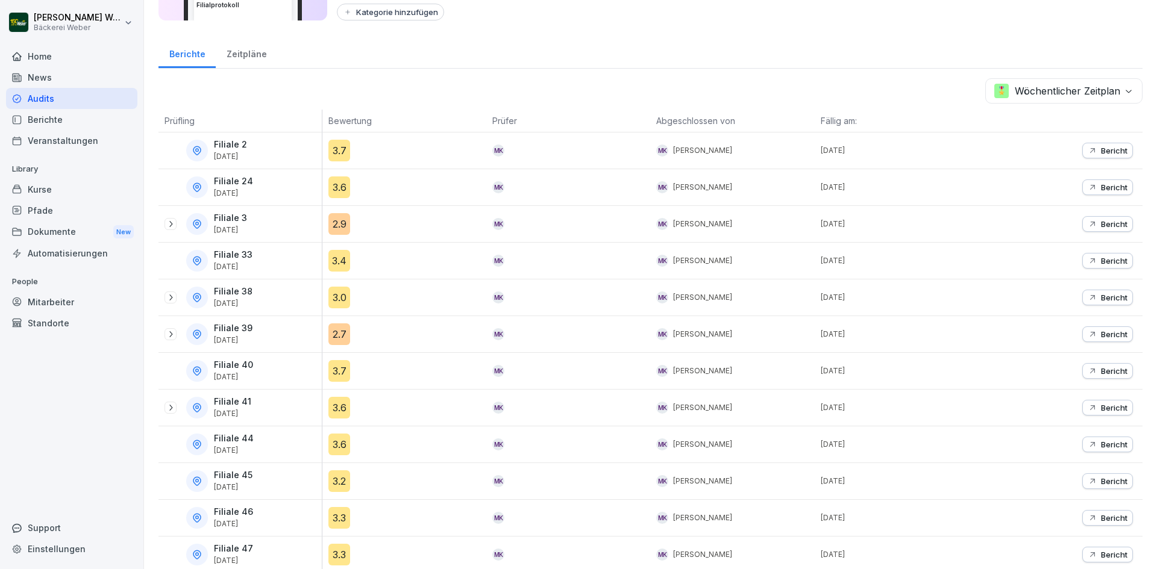
scroll to position [296, 0]
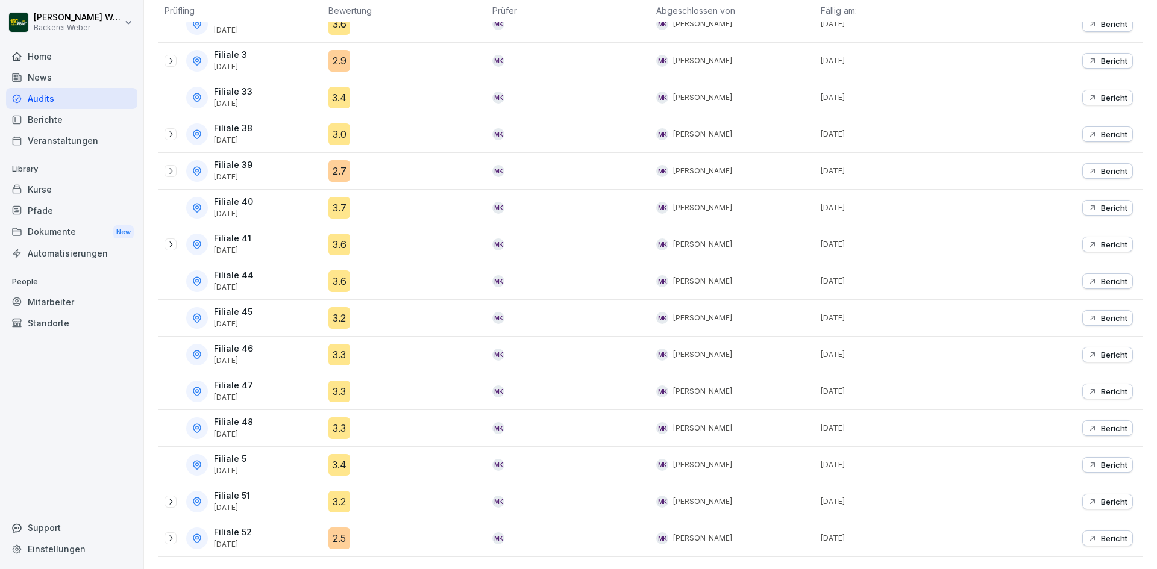
click at [339, 381] on div "3.3" at bounding box center [339, 392] width 22 height 22
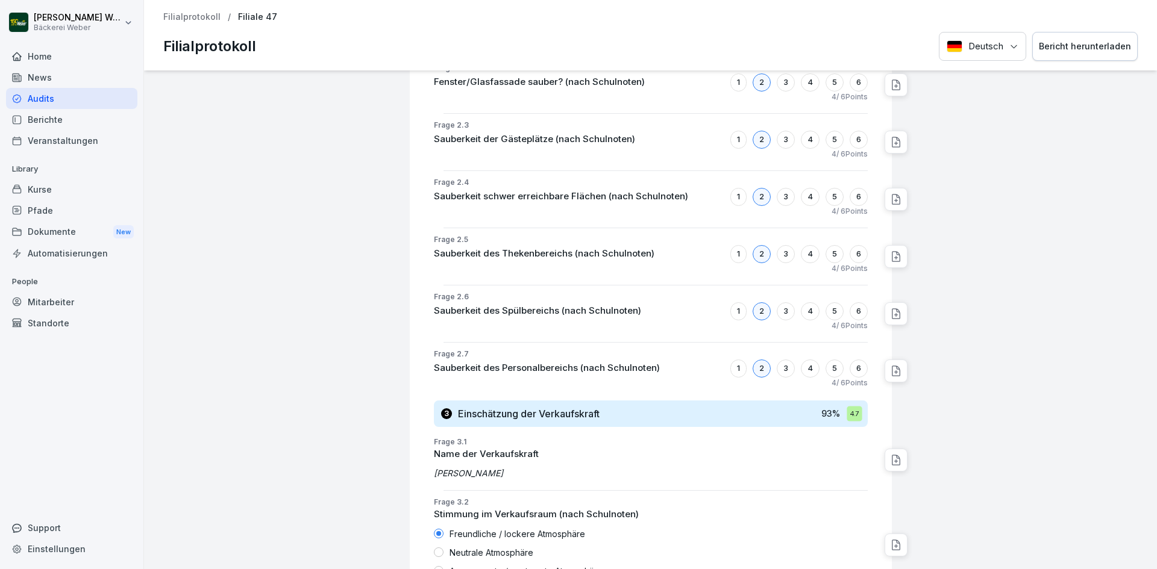
scroll to position [1326, 0]
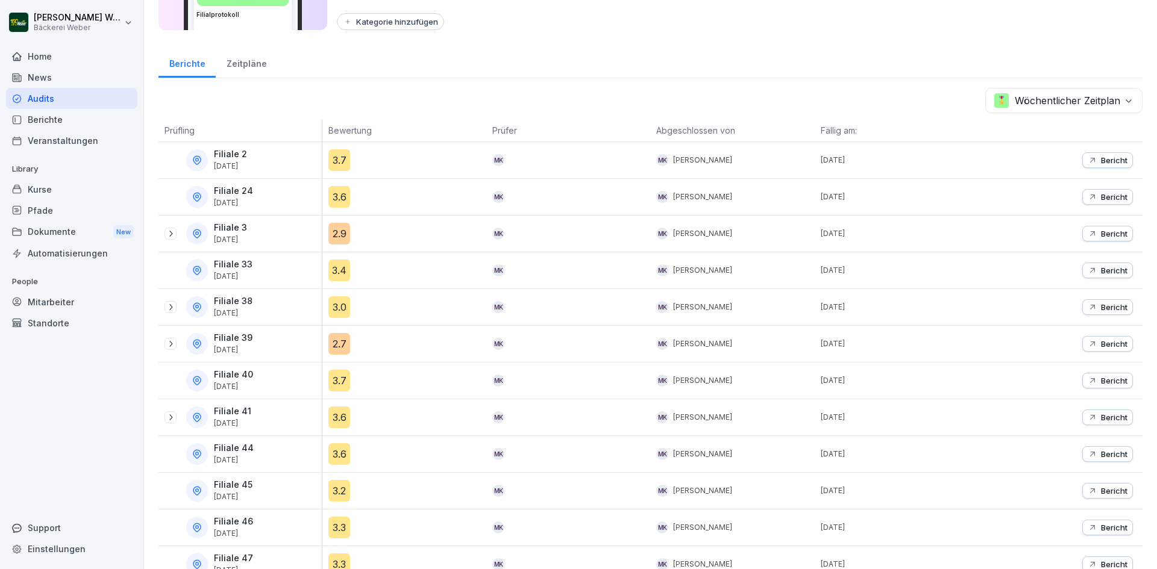
scroll to position [296, 0]
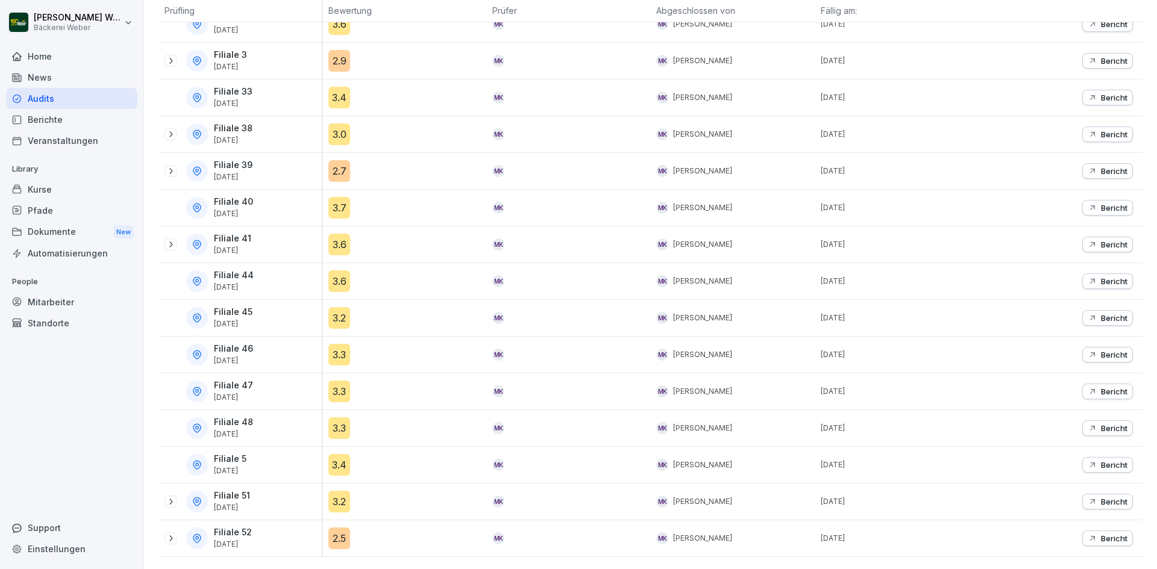
click at [340, 420] on div "3.3" at bounding box center [339, 429] width 22 height 22
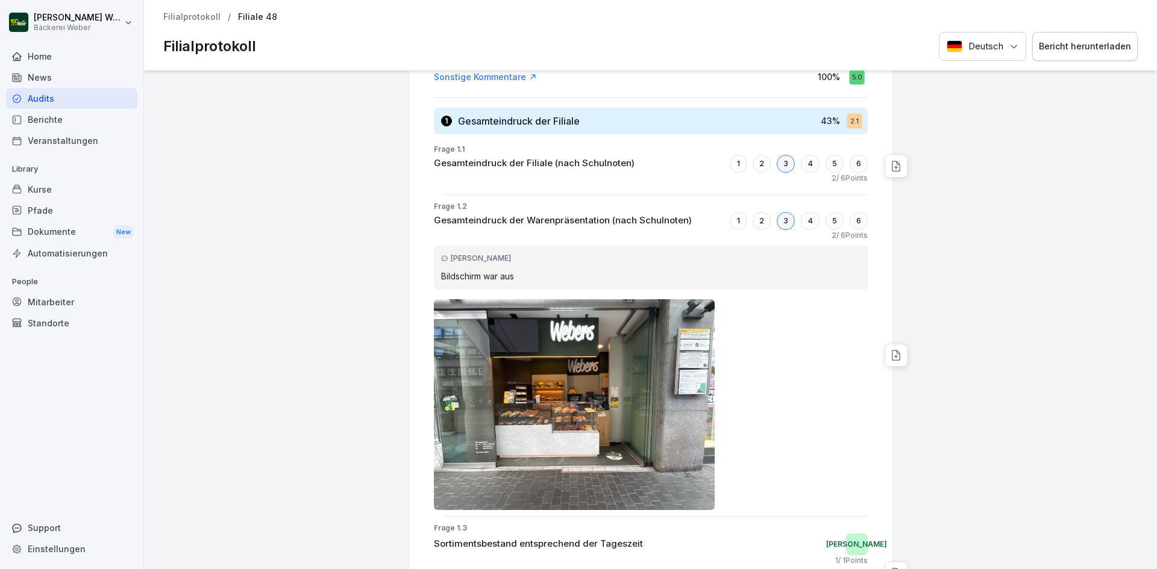
scroll to position [241, 0]
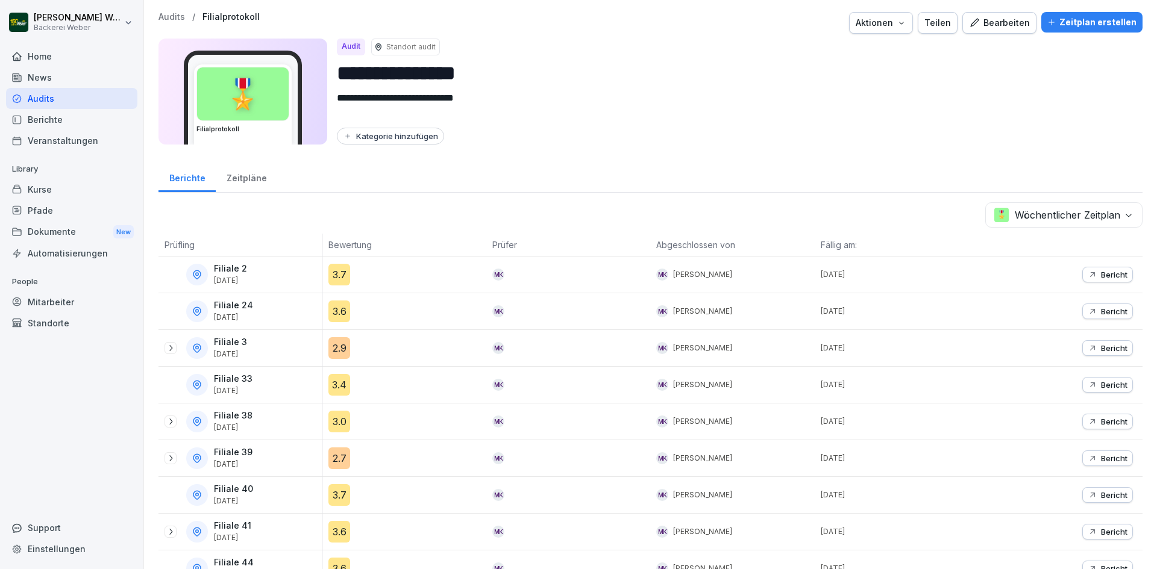
scroll to position [296, 0]
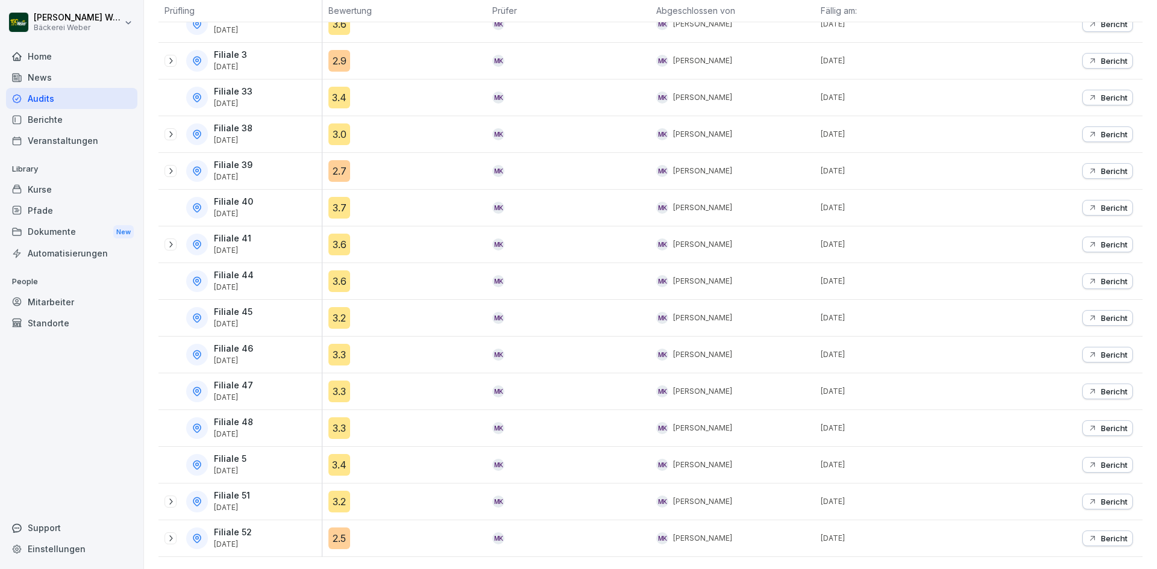
click at [333, 346] on div "3.3" at bounding box center [339, 355] width 22 height 22
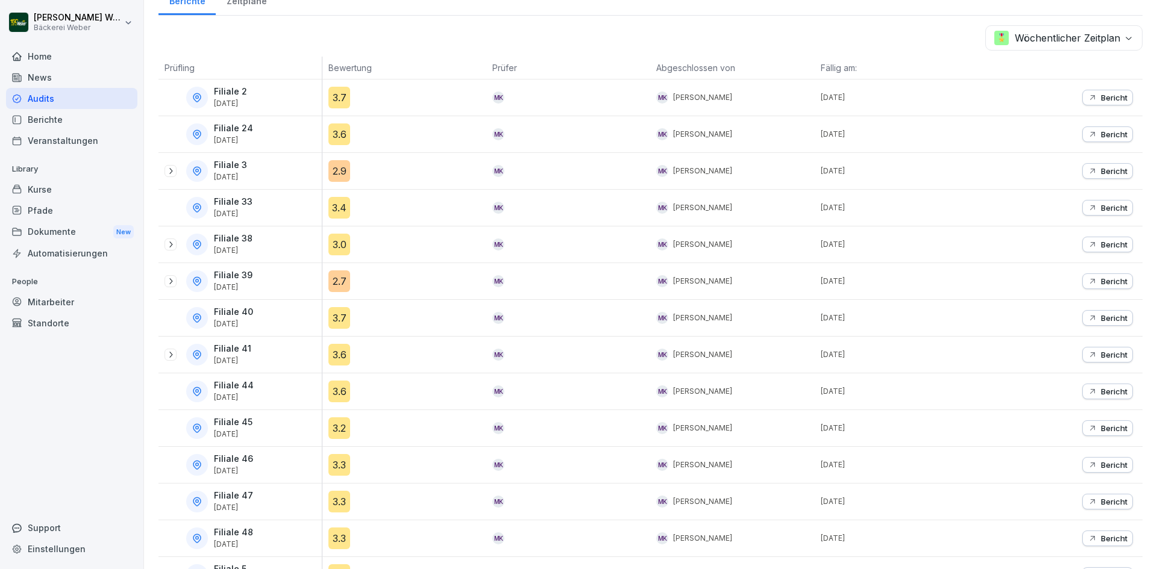
scroll to position [176, 0]
click at [340, 315] on div "3.7" at bounding box center [339, 320] width 22 height 22
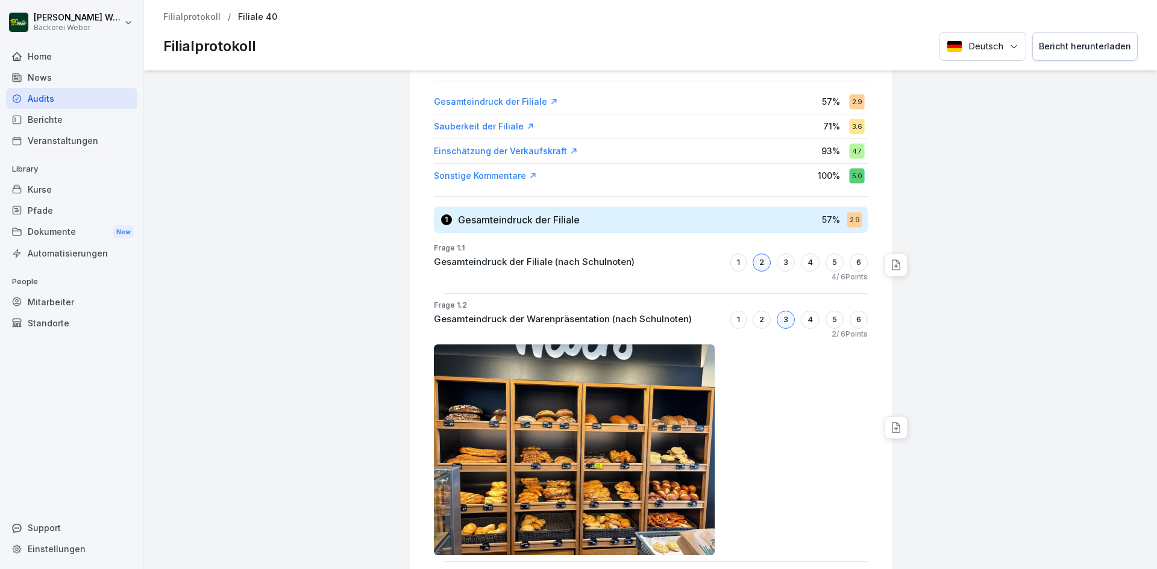
scroll to position [121, 0]
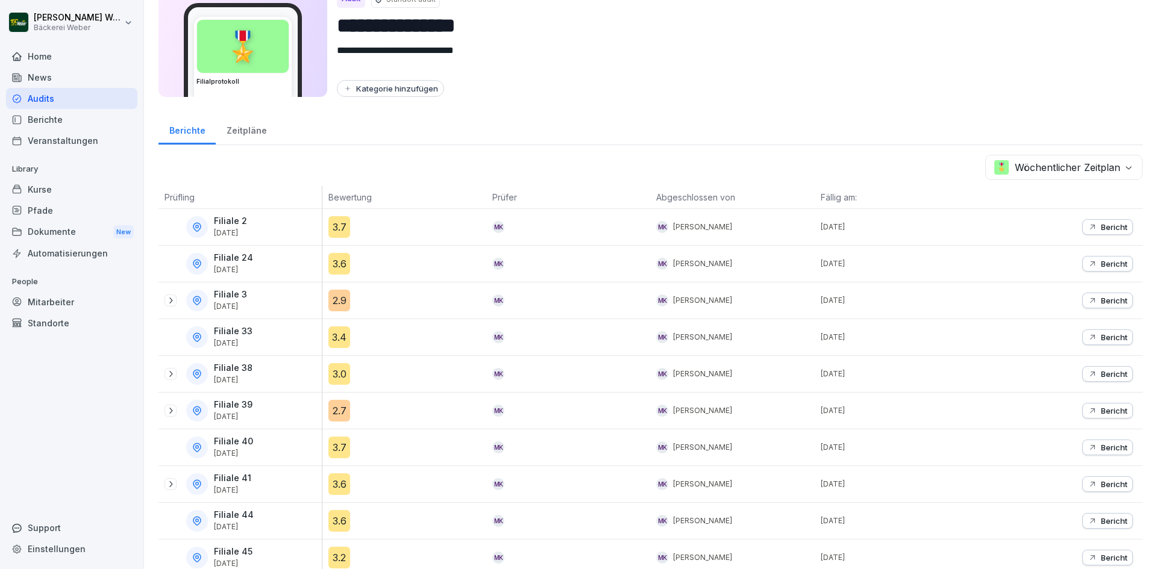
scroll to position [121, 0]
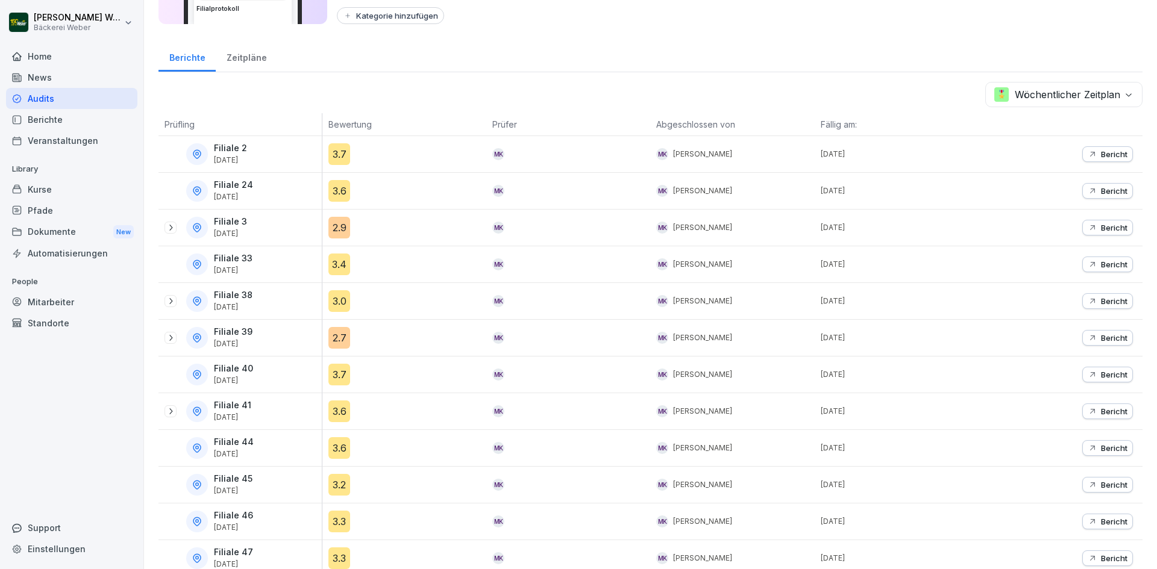
click at [335, 228] on div "2.9" at bounding box center [339, 228] width 22 height 22
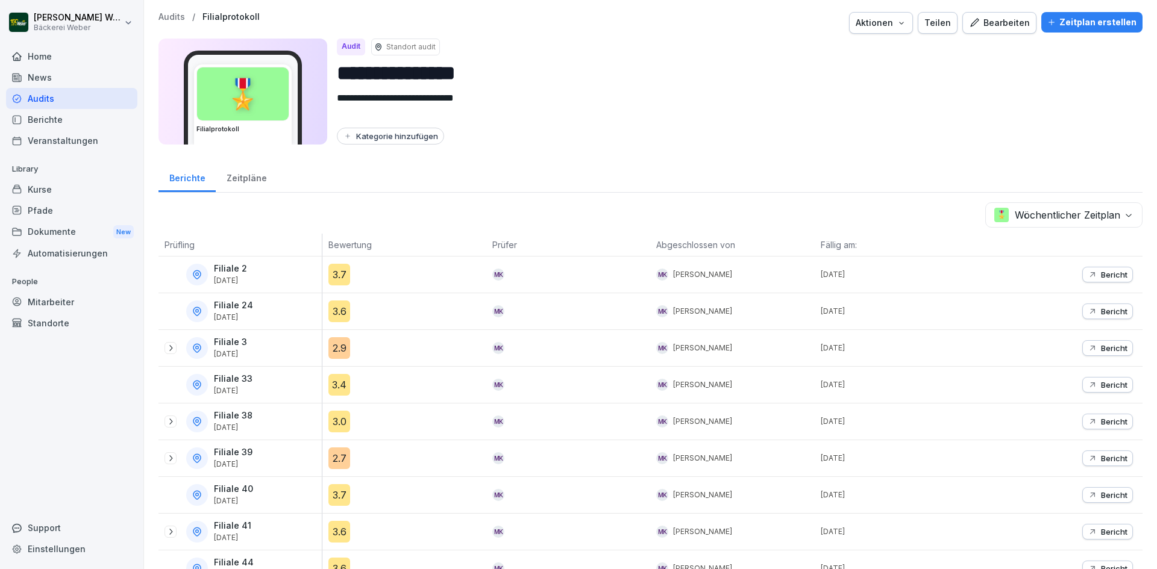
click at [172, 352] on icon at bounding box center [171, 348] width 10 height 10
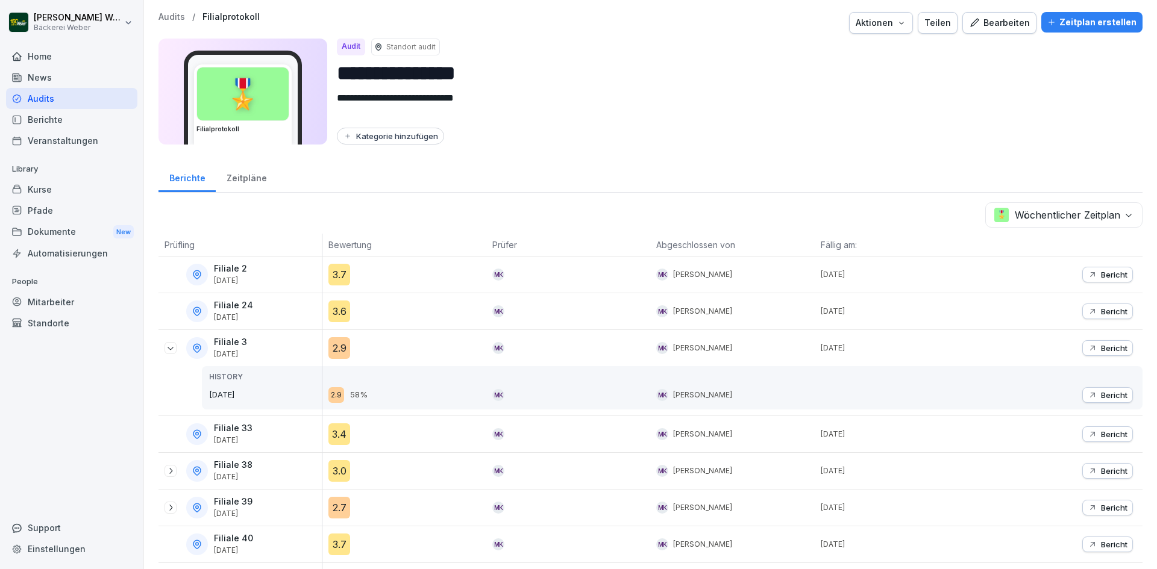
scroll to position [181, 0]
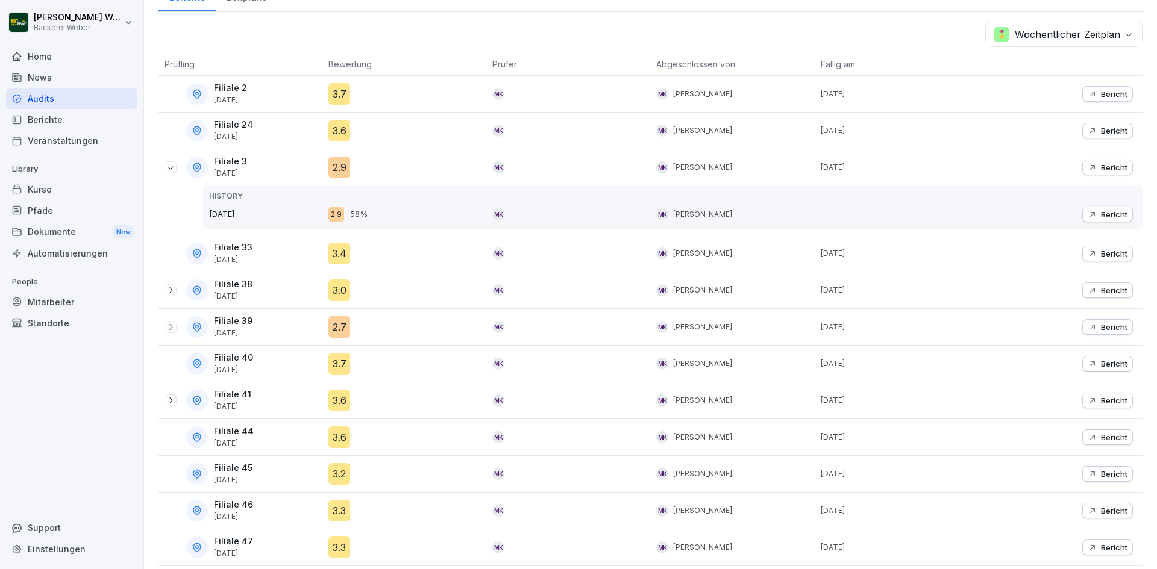
click at [170, 324] on icon at bounding box center [171, 327] width 10 height 10
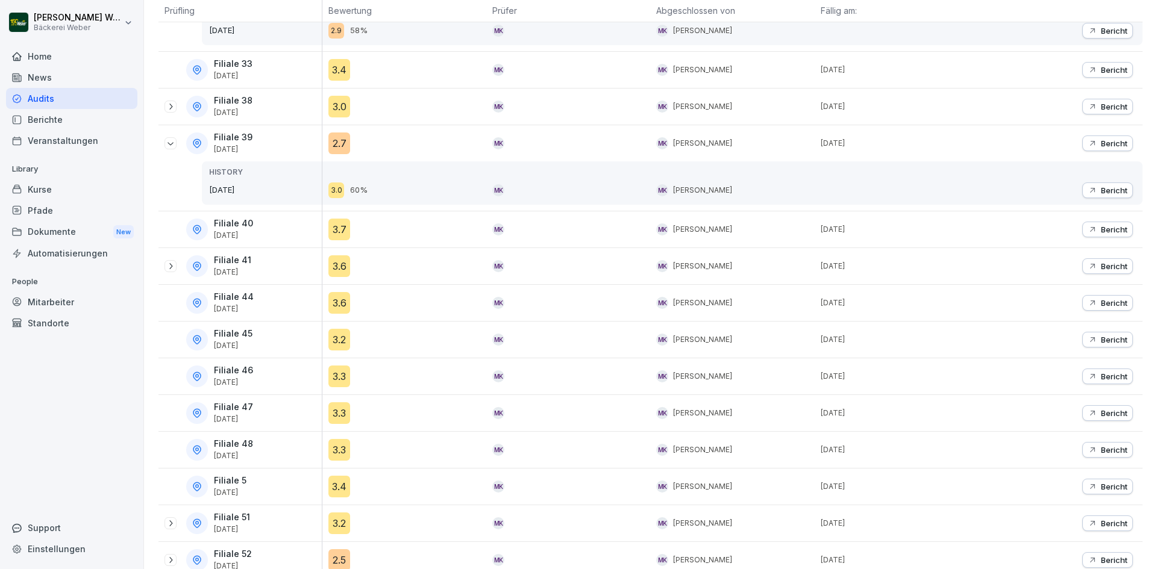
scroll to position [395, 0]
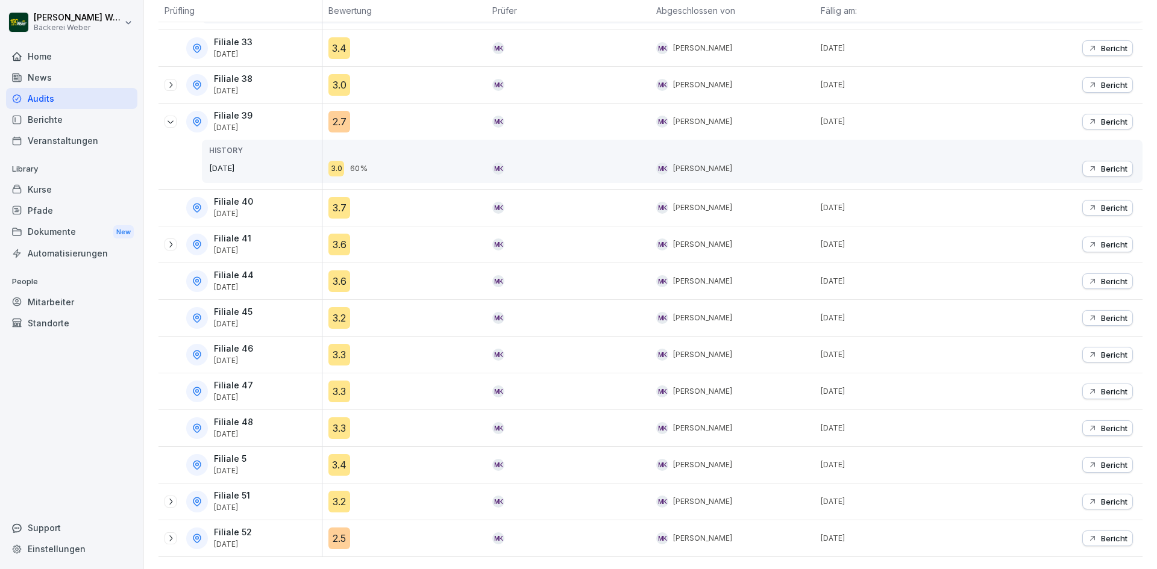
click at [171, 534] on icon at bounding box center [171, 539] width 10 height 10
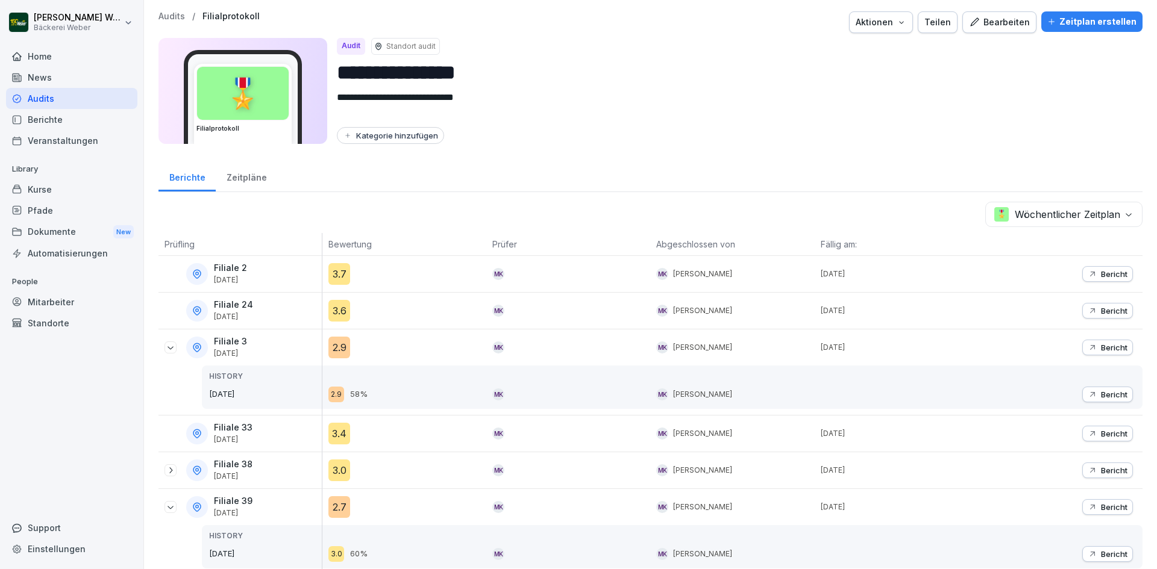
scroll to position [0, 0]
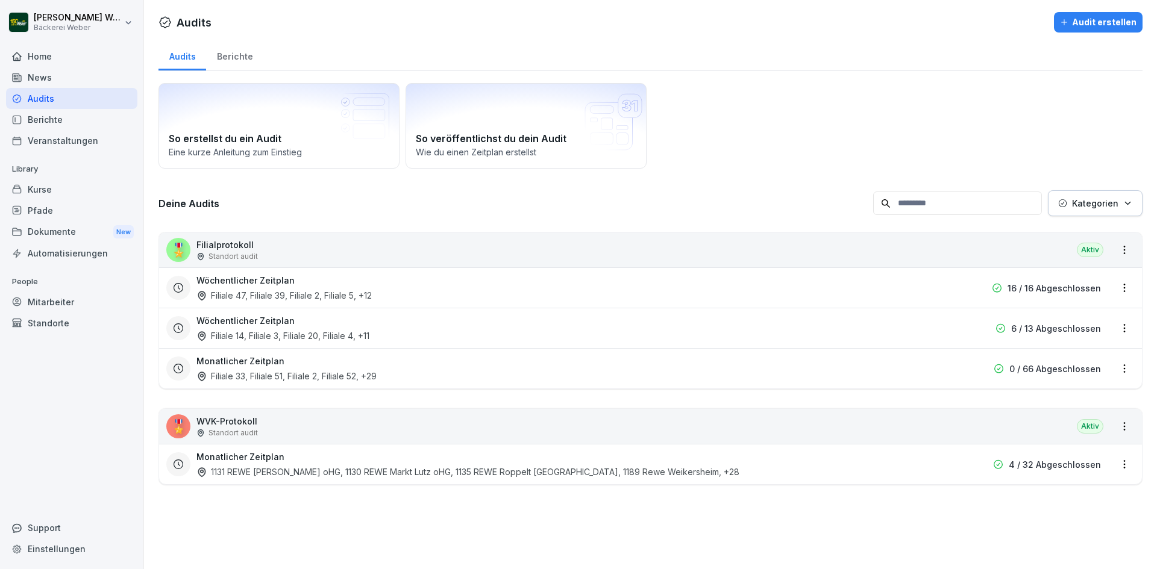
click at [297, 327] on div "Wöchentlicher Zeitplan Filiale 14, Filiale 3, Filiale 20, Filiale 4 , +11" at bounding box center [573, 329] width 754 height 28
click at [328, 303] on div "Wöchentlicher Zeitplan Filiale 47, Filiale 39, Filiale 2, Filiale 5 , +12 16 / …" at bounding box center [650, 288] width 983 height 40
click at [326, 278] on div "Wöchentlicher Zeitplan Filiale 47, Filiale 39, Filiale 2, Filiale 5 , +12" at bounding box center [573, 288] width 754 height 28
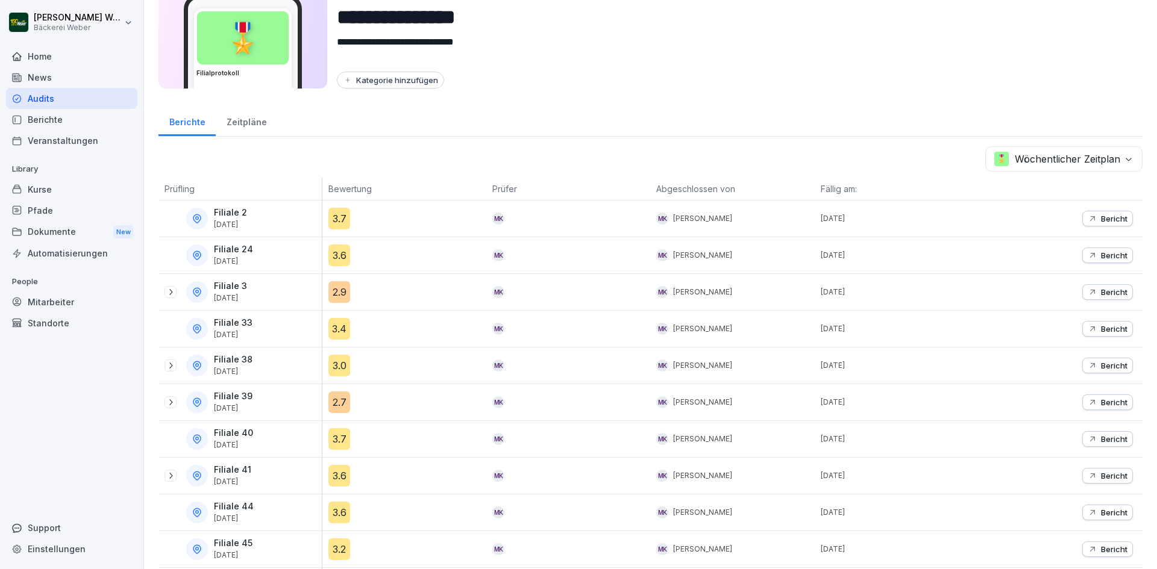
scroll to position [55, 0]
click at [168, 291] on icon at bounding box center [171, 293] width 10 height 10
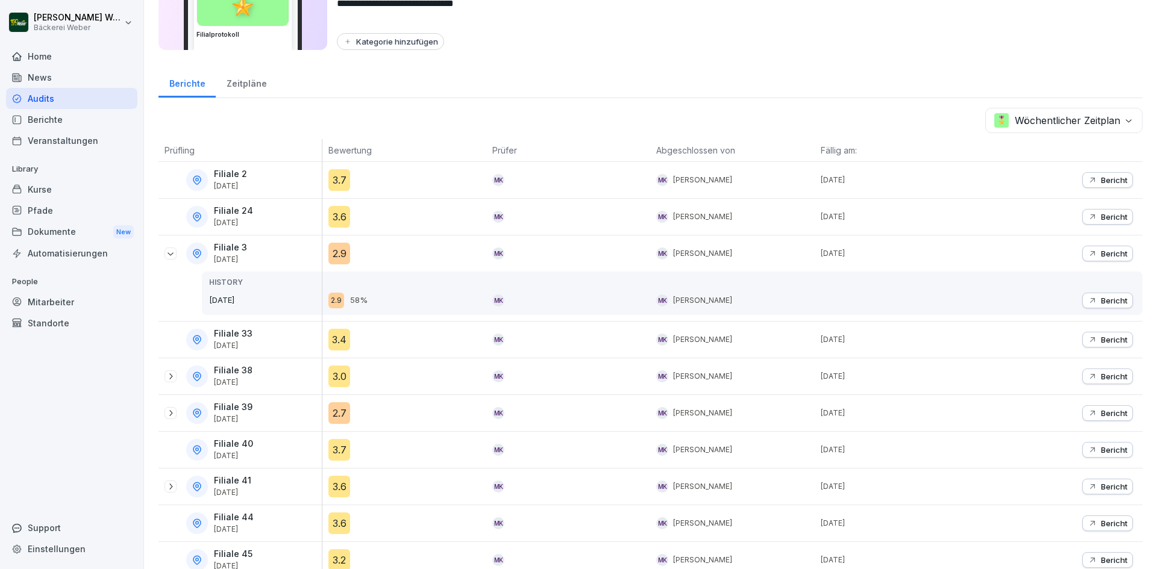
scroll to position [116, 0]
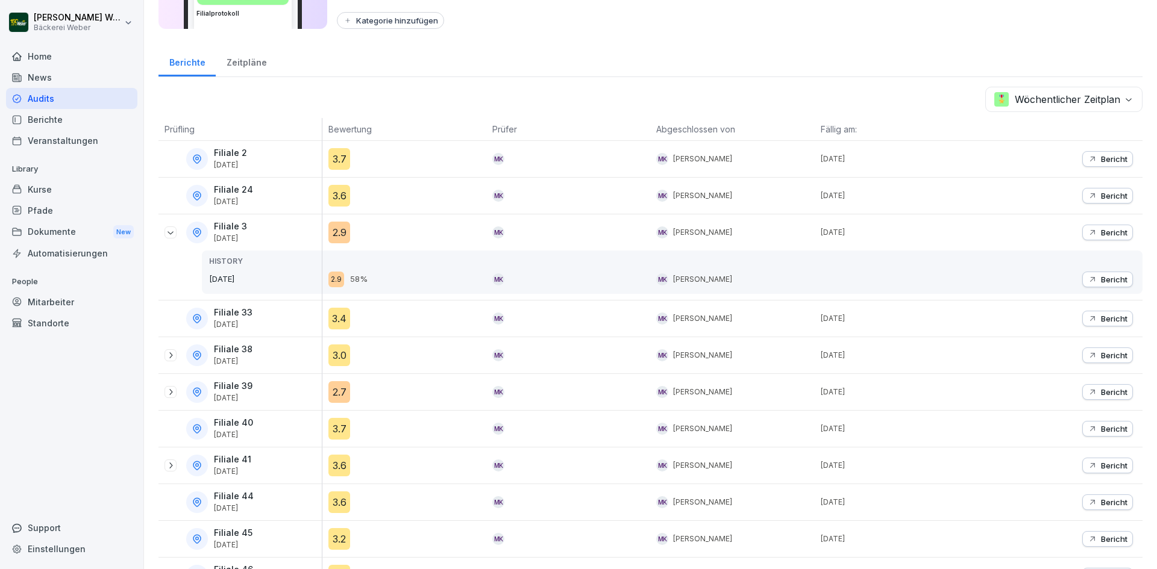
click at [169, 392] on icon at bounding box center [171, 392] width 10 height 10
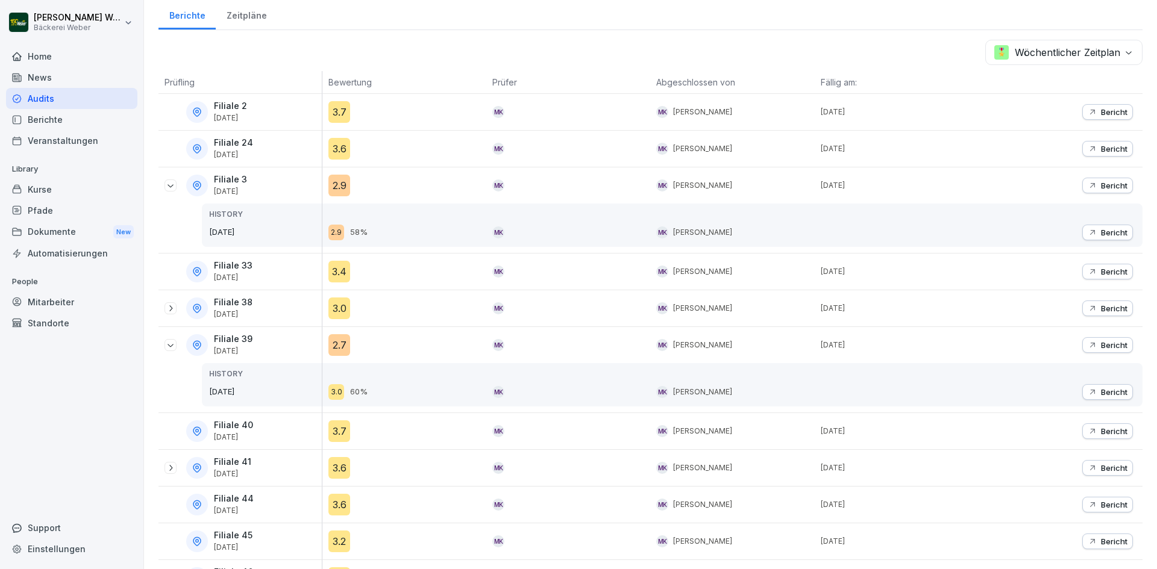
scroll to position [236, 0]
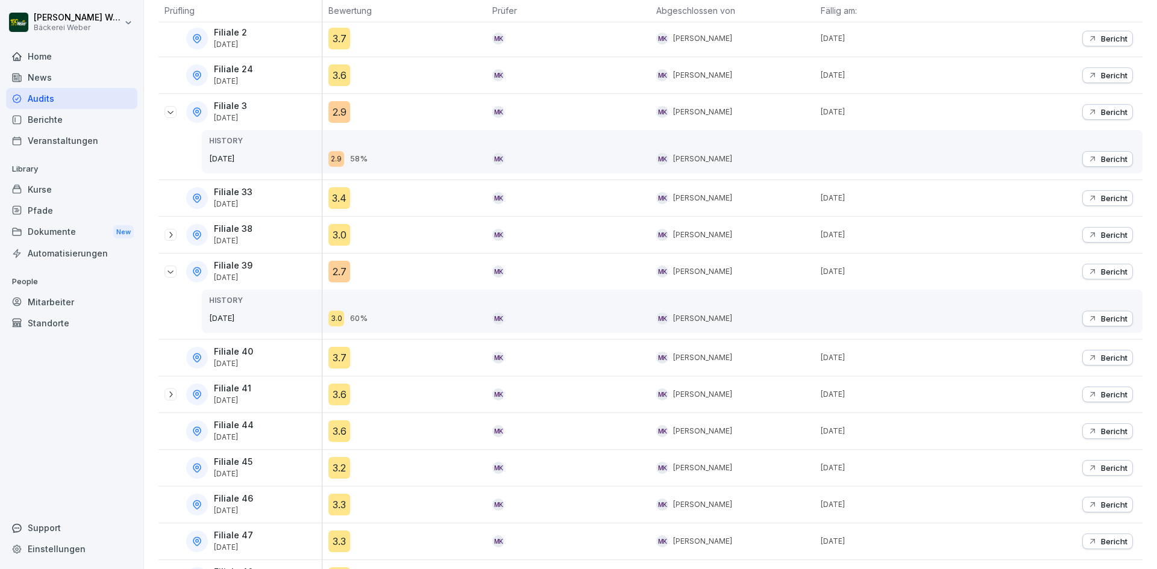
click at [332, 278] on div "2.7" at bounding box center [339, 272] width 22 height 22
